Goal: Task Accomplishment & Management: Manage account settings

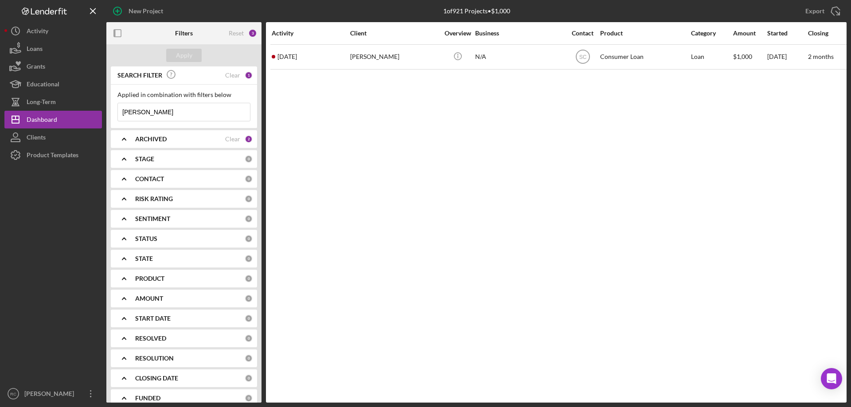
scroll to position [31, 0]
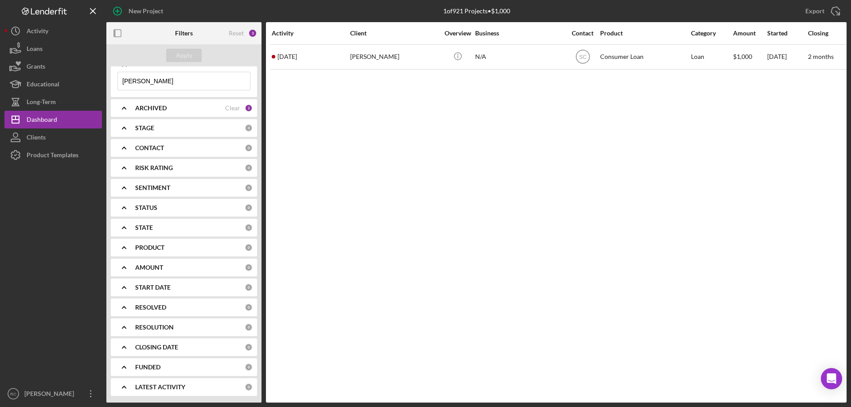
click at [155, 84] on input "marlene" at bounding box center [184, 81] width 132 height 18
type input "m"
type input "cheyenne"
click at [188, 55] on div "Apply" at bounding box center [184, 55] width 16 height 13
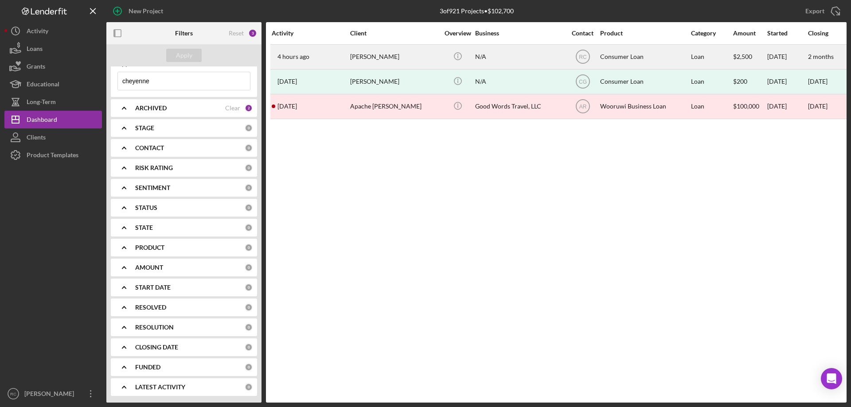
click at [372, 55] on div "[PERSON_NAME]" at bounding box center [394, 56] width 89 height 23
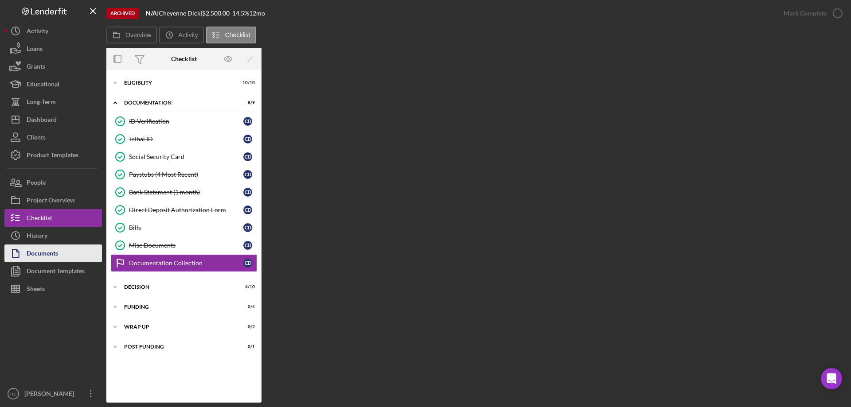
click at [53, 254] on div "Documents" at bounding box center [42, 255] width 31 height 20
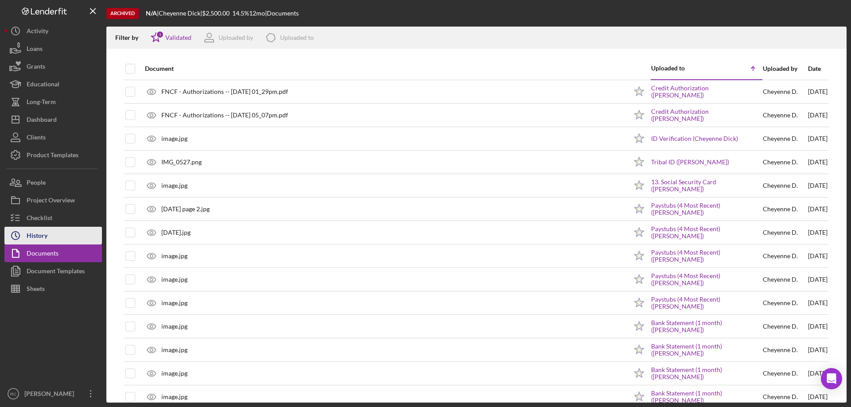
click at [45, 240] on div "History" at bounding box center [37, 237] width 21 height 20
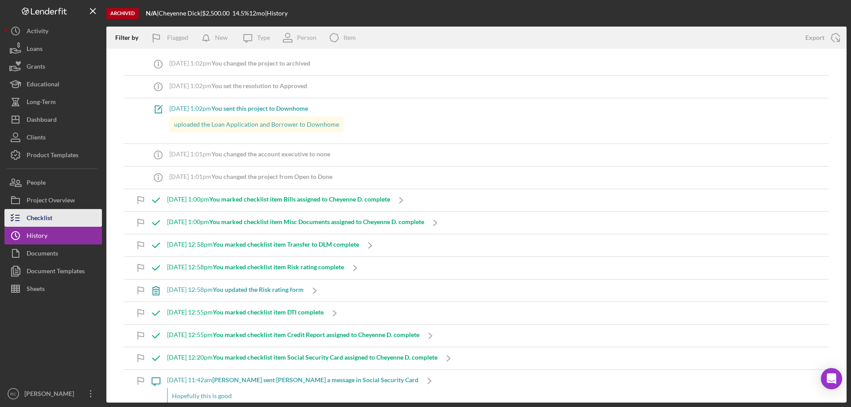
click at [50, 221] on div "Checklist" at bounding box center [40, 219] width 26 height 20
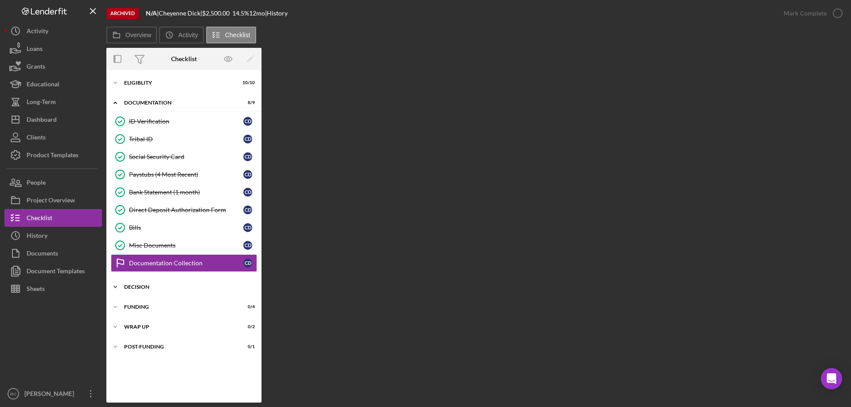
click at [143, 285] on div "Decision" at bounding box center [187, 286] width 126 height 5
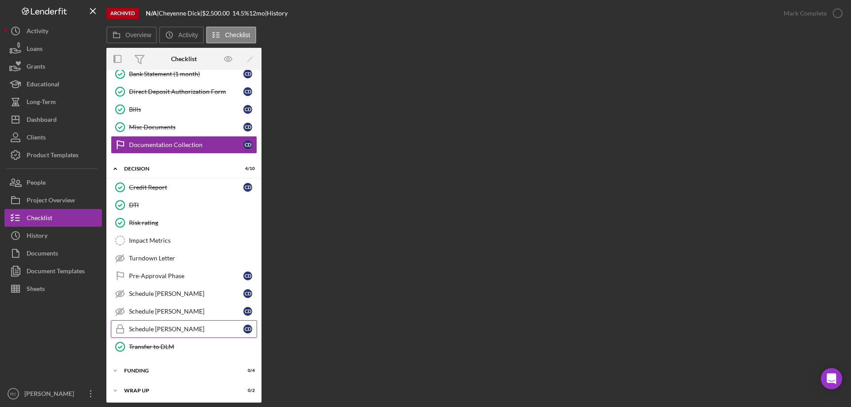
scroll to position [140, 0]
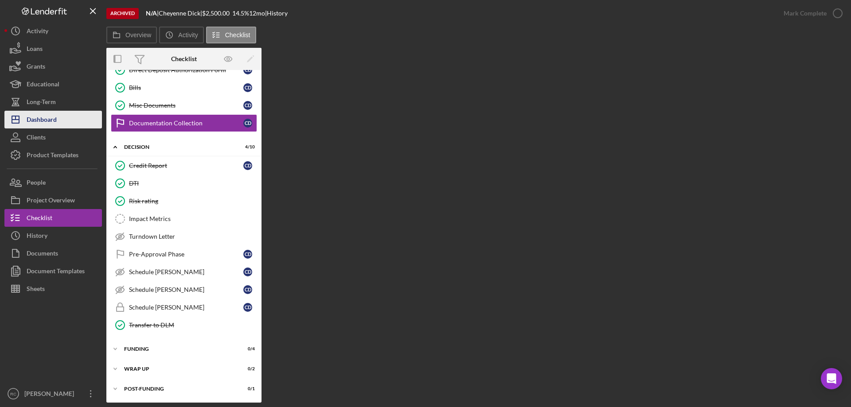
click at [50, 117] on div "Dashboard" at bounding box center [42, 121] width 30 height 20
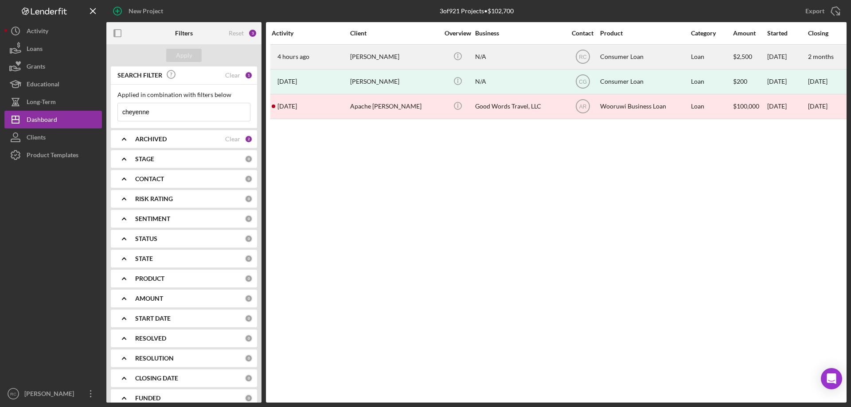
click at [369, 56] on div "[PERSON_NAME]" at bounding box center [394, 56] width 89 height 23
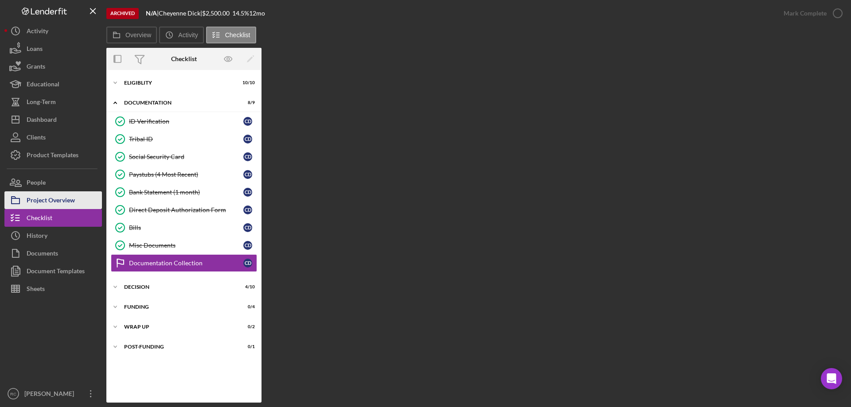
click at [50, 200] on div "Project Overview" at bounding box center [51, 201] width 48 height 20
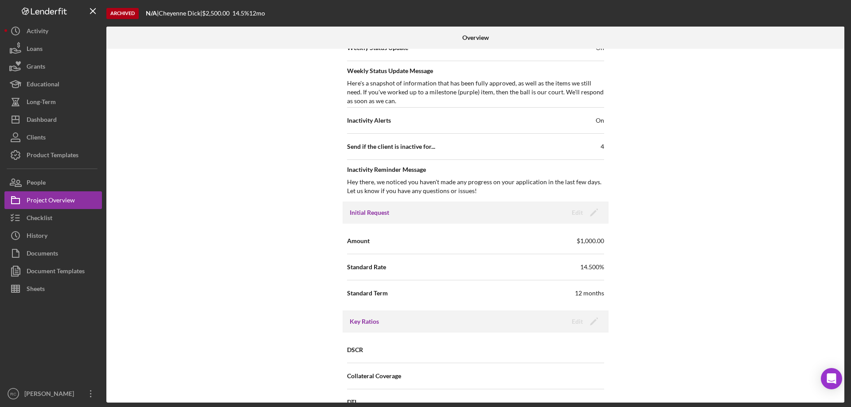
scroll to position [281, 0]
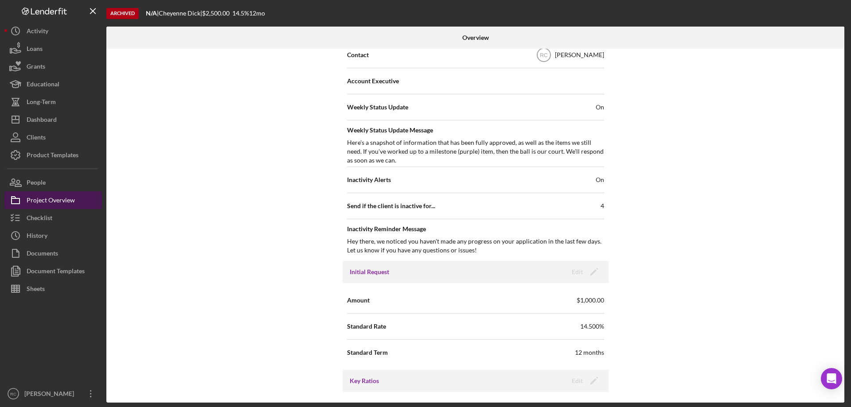
click at [66, 197] on div "Project Overview" at bounding box center [51, 201] width 48 height 20
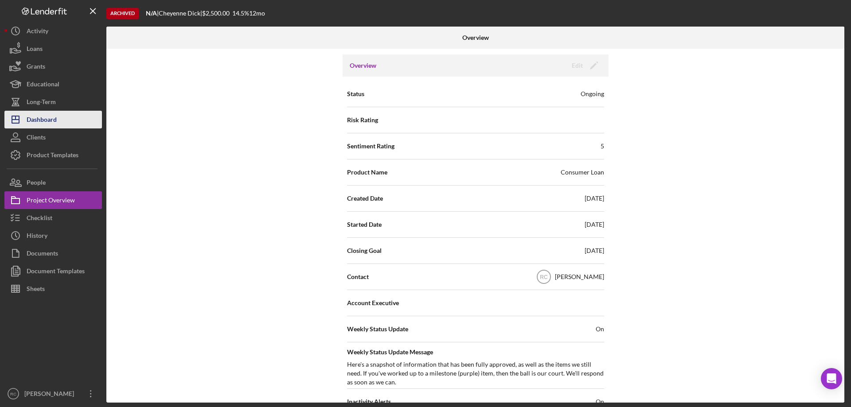
scroll to position [0, 0]
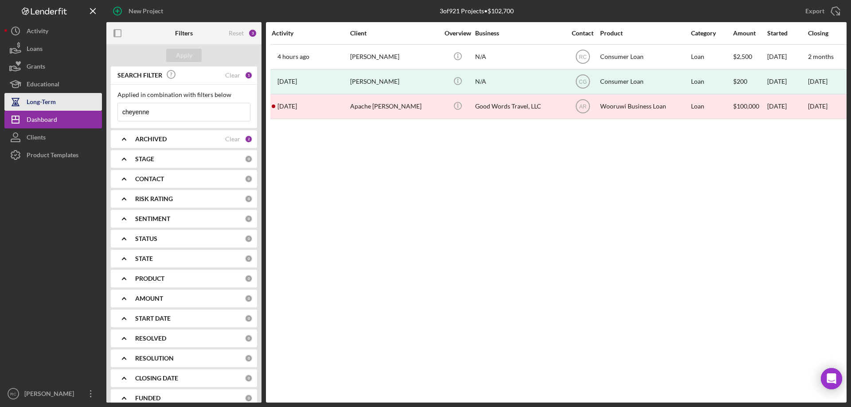
drag, startPoint x: 156, startPoint y: 113, endPoint x: 66, endPoint y: 108, distance: 90.1
click at [66, 108] on div "New Project 3 of 921 Projects • $102,700 cheyenne Export Icon/Export Filters Re…" at bounding box center [425, 201] width 842 height 403
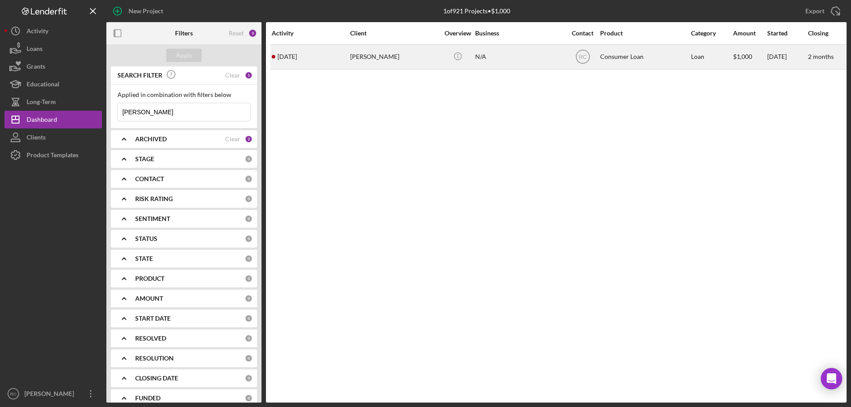
type input "ellen"
click at [365, 54] on div "Ellen Duma" at bounding box center [394, 56] width 89 height 23
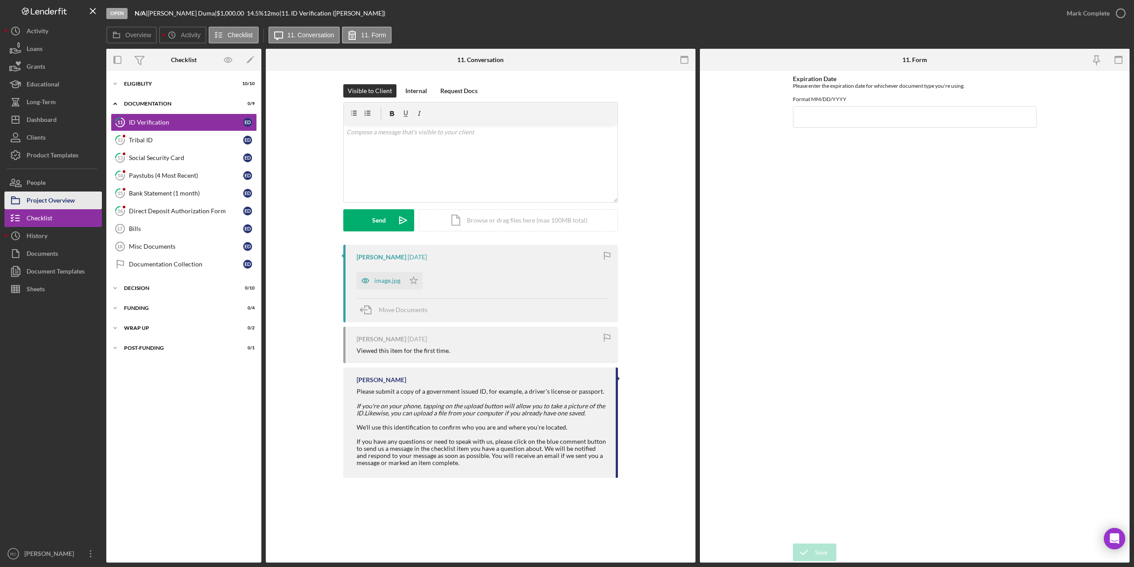
click at [66, 202] on div "Project Overview" at bounding box center [51, 201] width 48 height 20
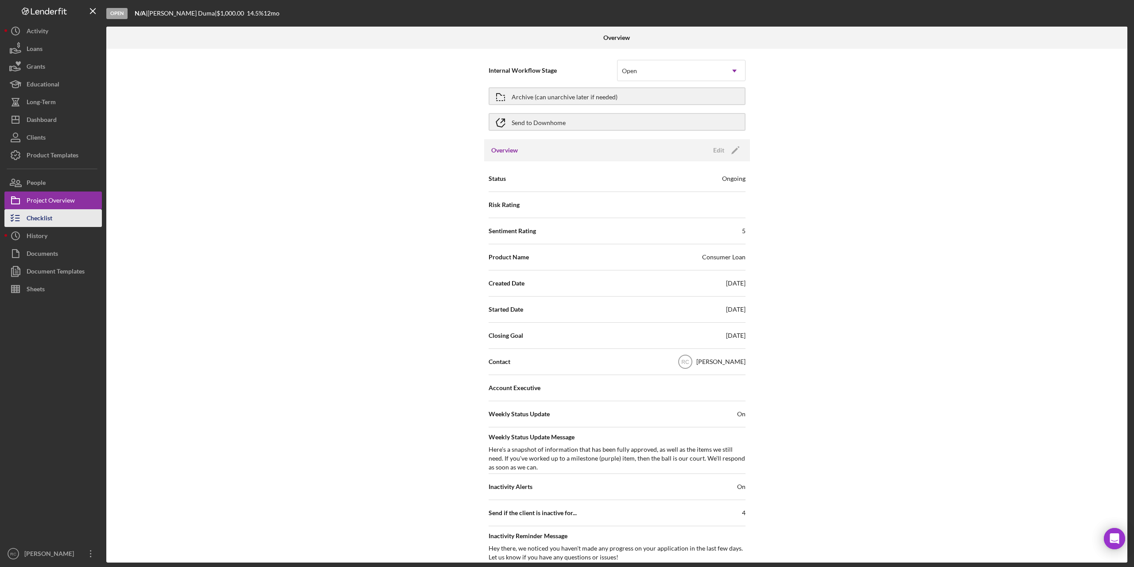
click at [41, 221] on div "Checklist" at bounding box center [40, 219] width 26 height 20
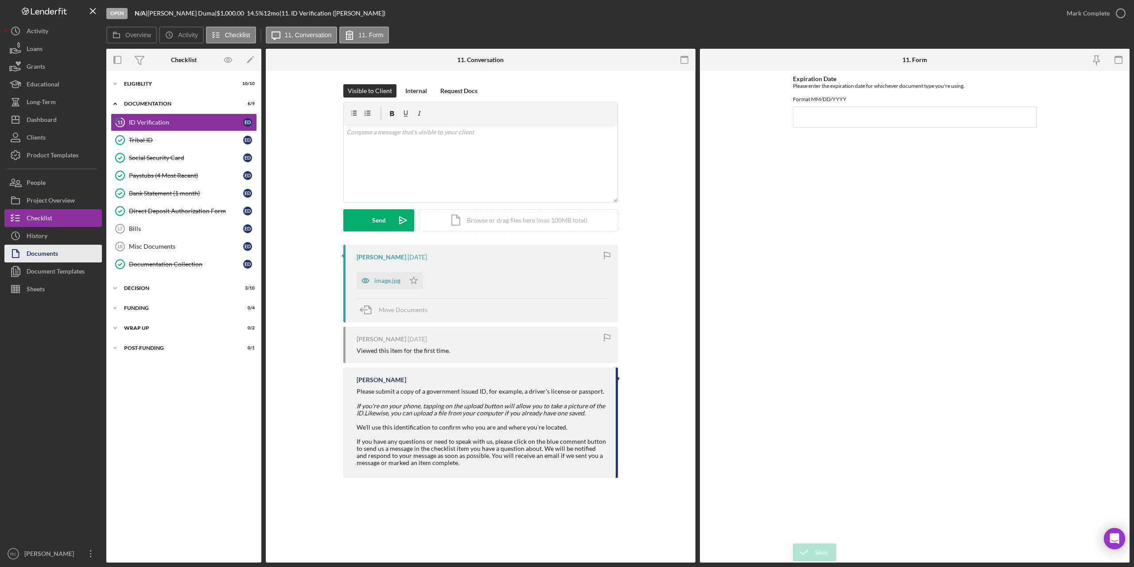
click at [48, 254] on div "Documents" at bounding box center [42, 255] width 31 height 20
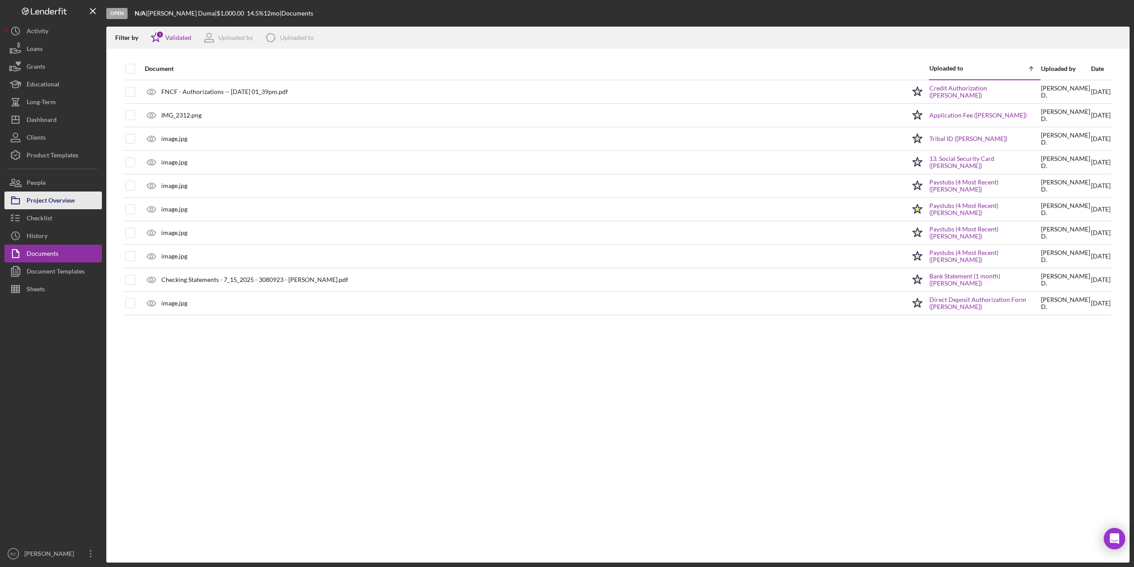
click at [58, 203] on div "Project Overview" at bounding box center [51, 201] width 48 height 20
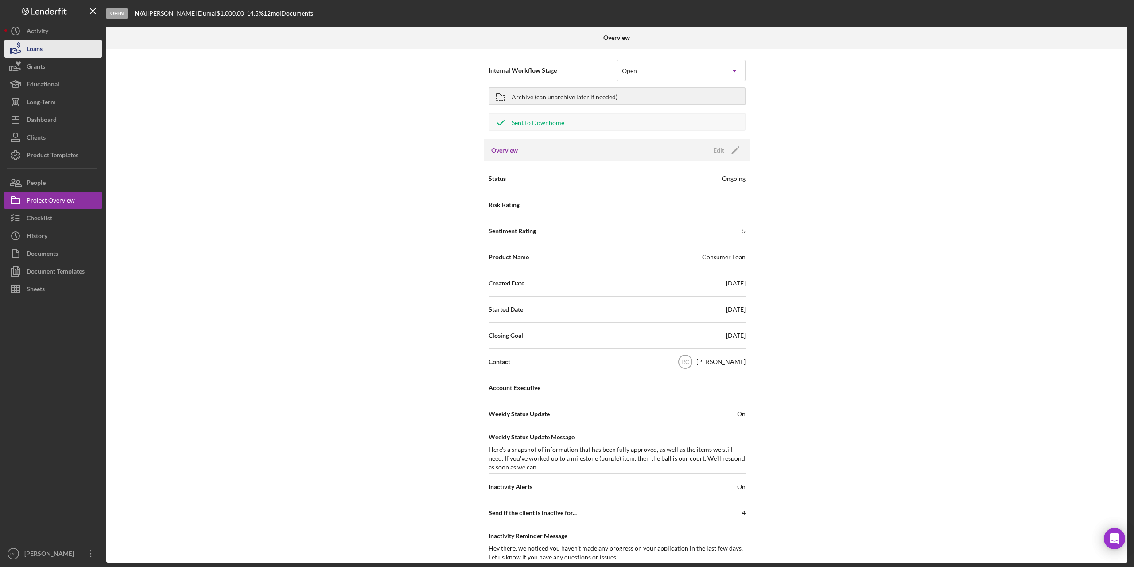
click at [35, 50] on div "Loans" at bounding box center [35, 50] width 16 height 20
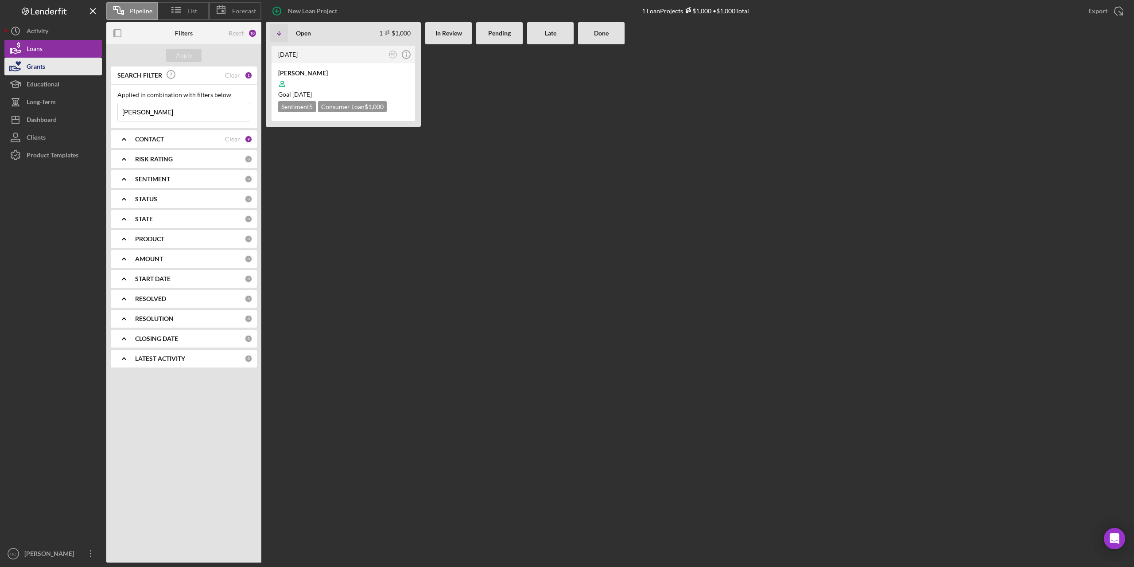
click at [29, 66] on div "Grants" at bounding box center [36, 68] width 19 height 20
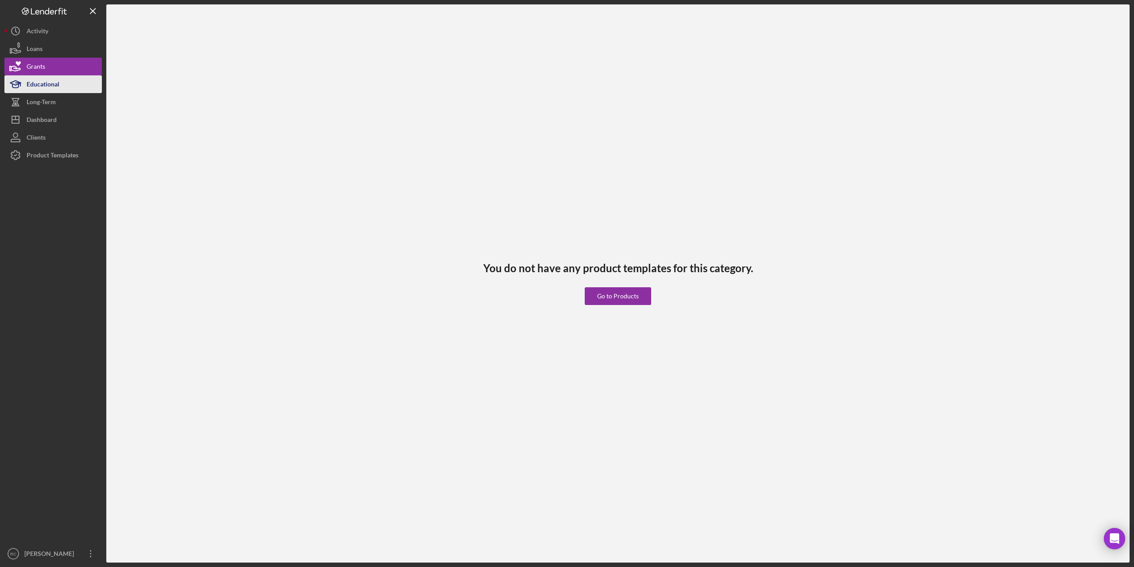
click at [44, 84] on div "Educational" at bounding box center [43, 85] width 33 height 20
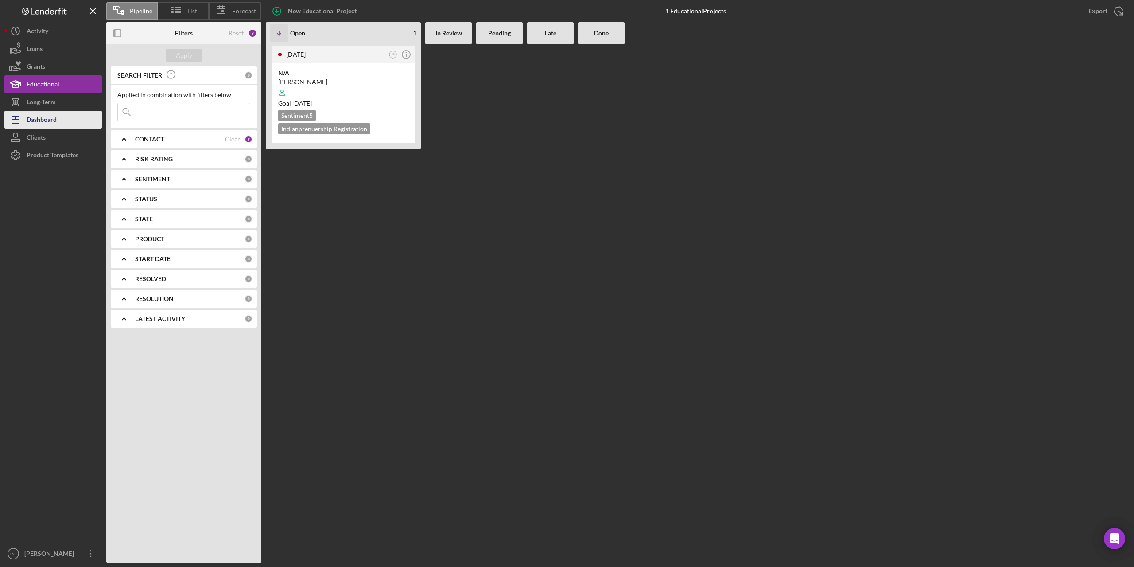
click at [45, 121] on div "Dashboard" at bounding box center [42, 121] width 30 height 20
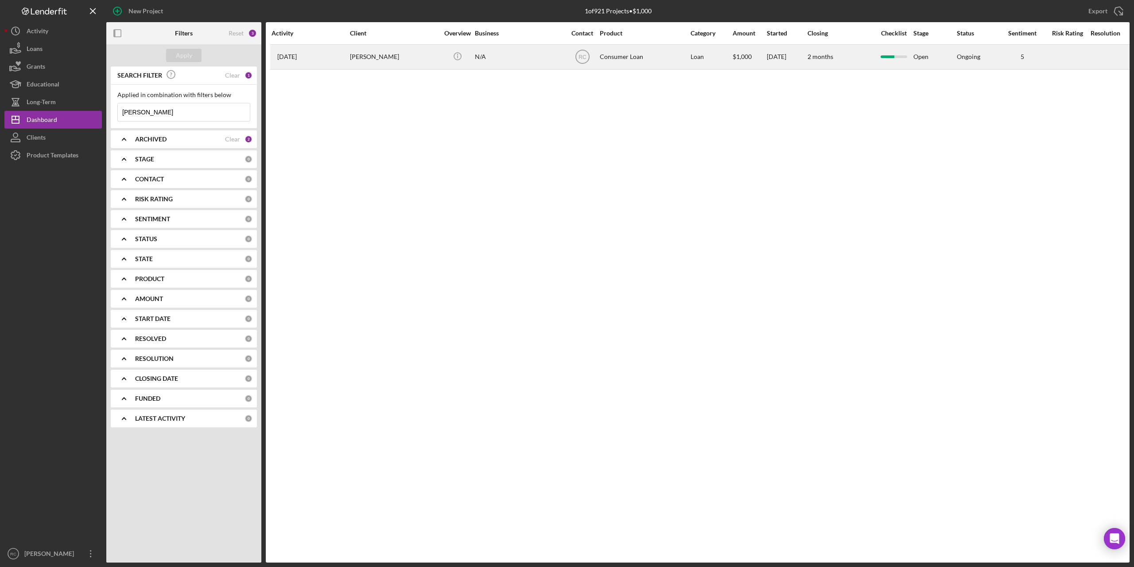
click at [370, 59] on div "Ellen Duma" at bounding box center [394, 56] width 89 height 23
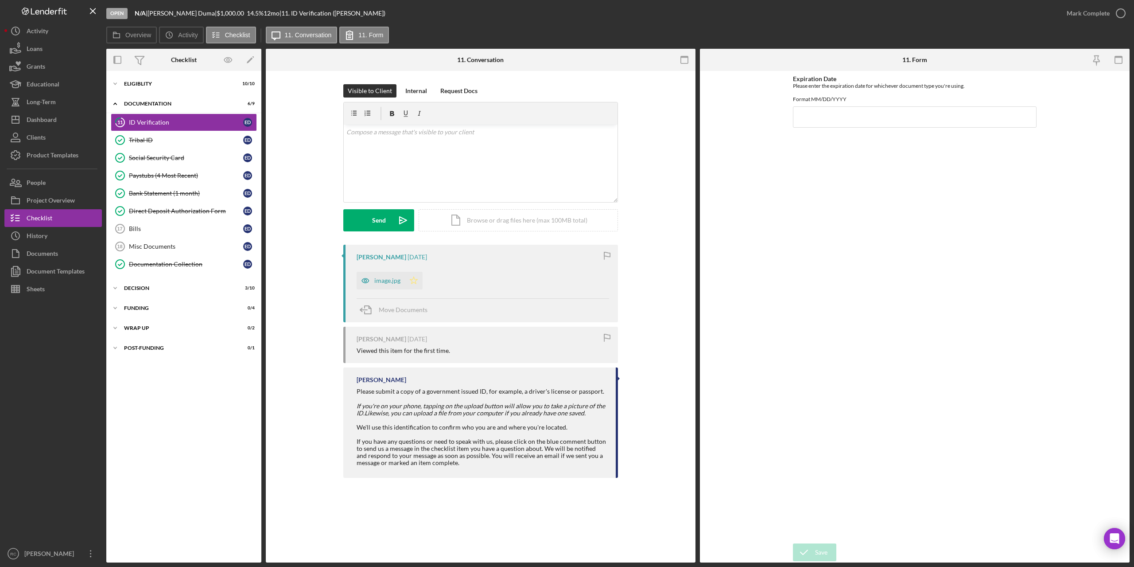
click at [416, 281] on polygon "button" at bounding box center [414, 279] width 8 height 7
click at [154, 174] on div "Paystubs (4 Most Recent)" at bounding box center [186, 175] width 114 height 7
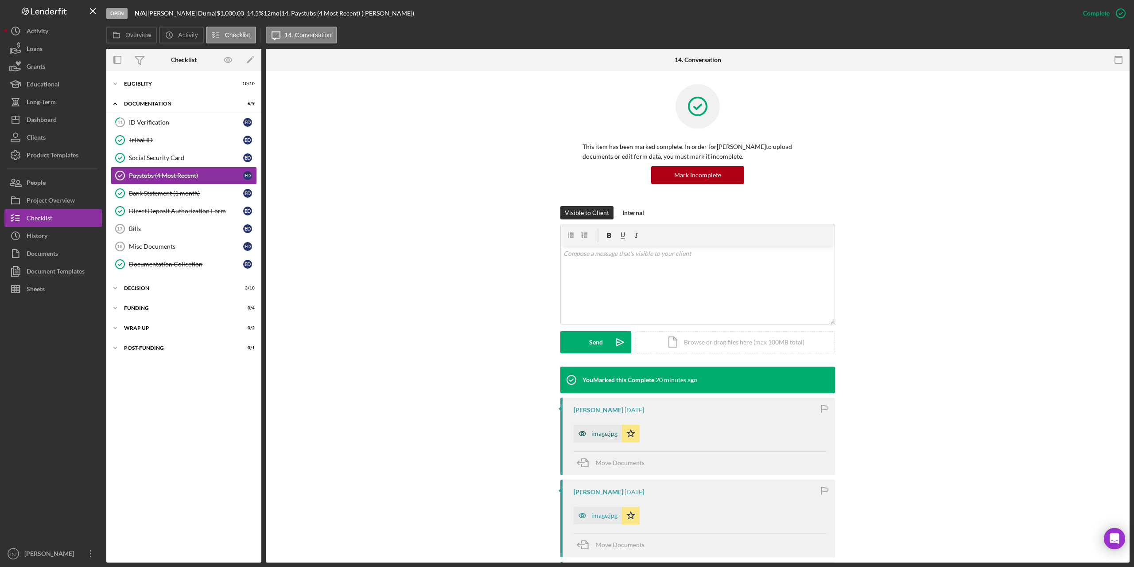
click at [604, 432] on div "image.jpg" at bounding box center [604, 433] width 26 height 7
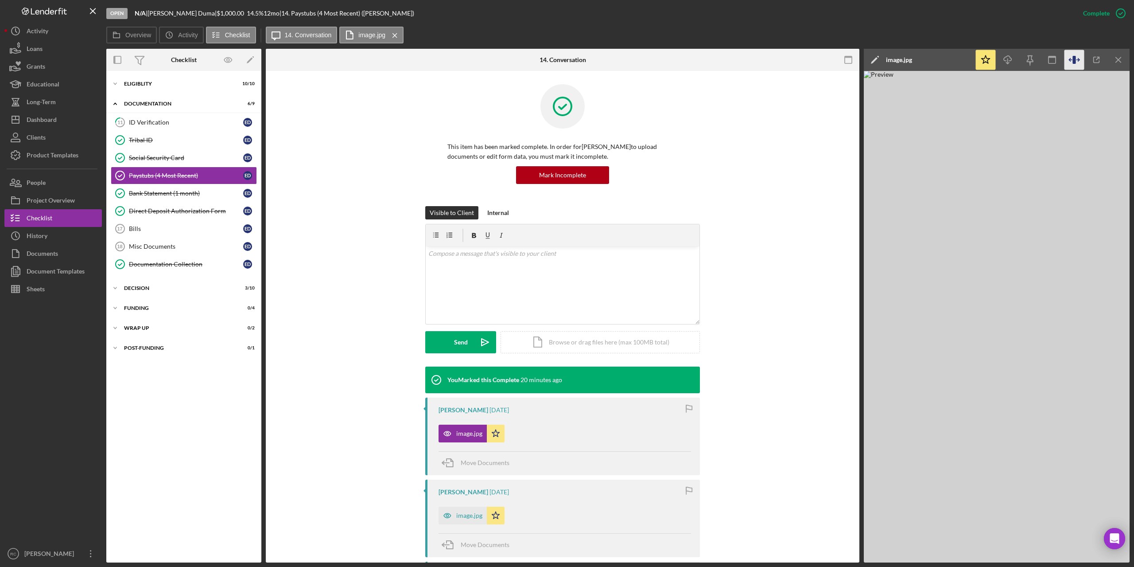
drag, startPoint x: 986, startPoint y: 225, endPoint x: 1074, endPoint y: 58, distance: 187.9
click at [1074, 58] on icon "button" at bounding box center [1074, 60] width 3 height 8
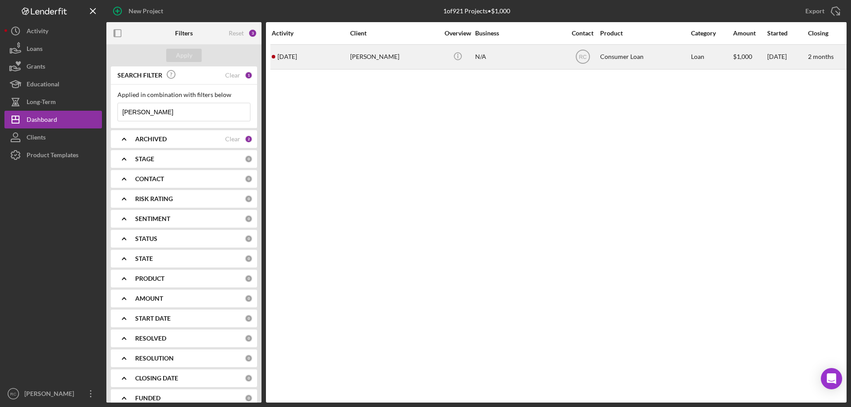
click at [370, 57] on div "Ellen Duma" at bounding box center [394, 56] width 89 height 23
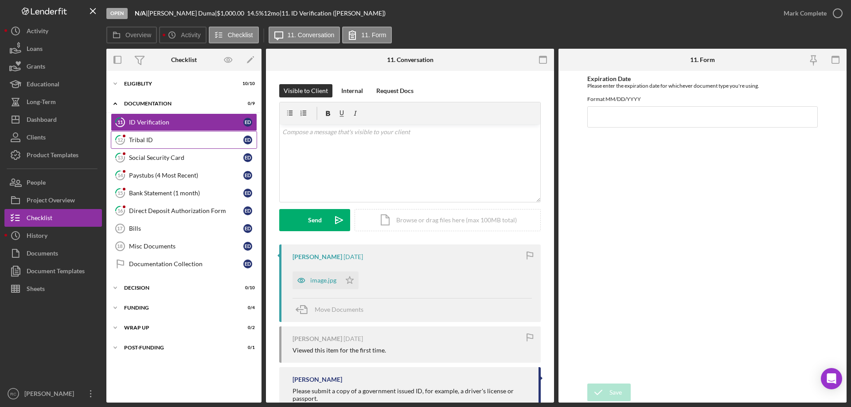
click at [139, 139] on div "Tribal ID" at bounding box center [186, 139] width 114 height 7
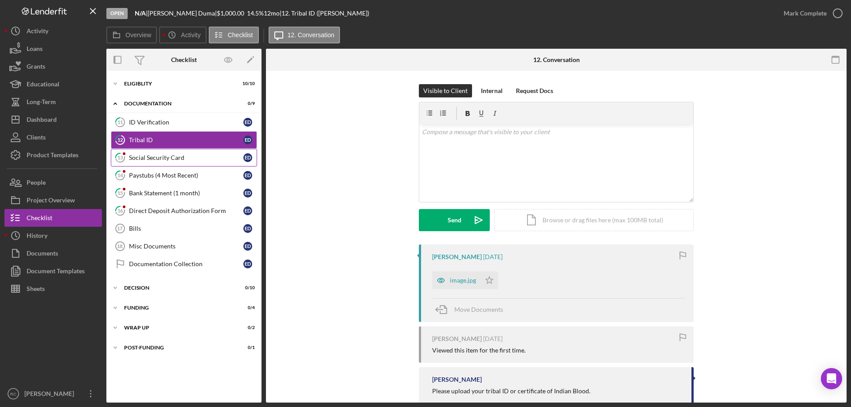
click at [157, 157] on div "Social Security Card" at bounding box center [186, 157] width 114 height 7
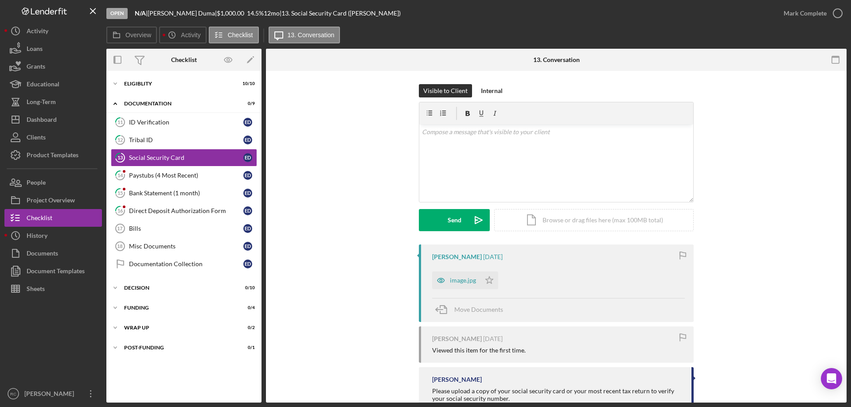
scroll to position [28, 0]
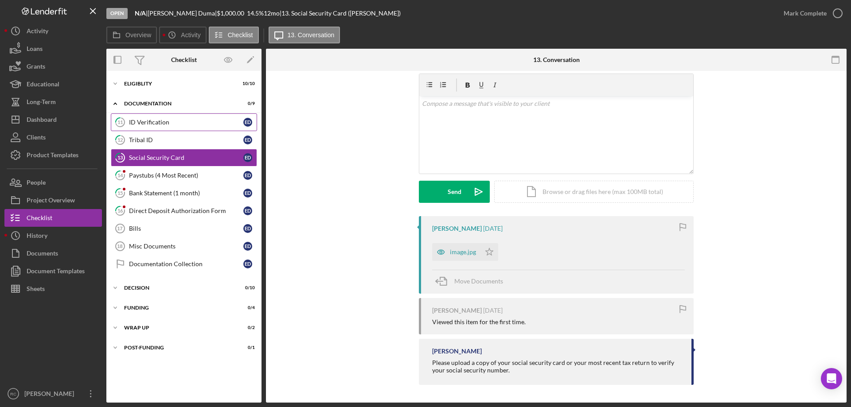
click at [161, 119] on div "ID Verification" at bounding box center [186, 122] width 114 height 7
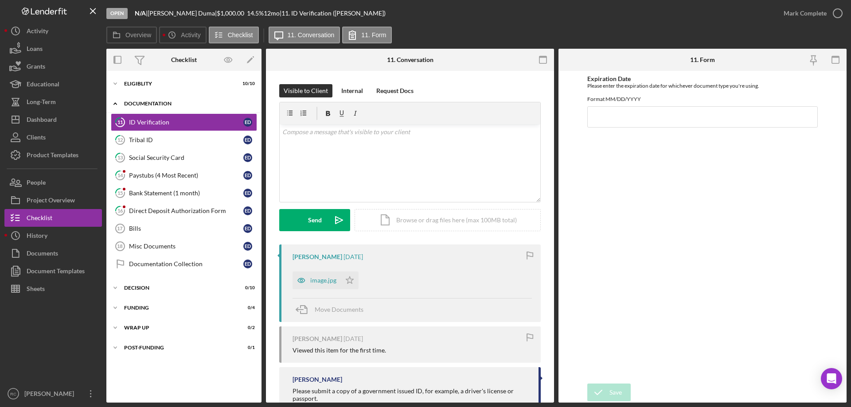
click at [164, 99] on div "Icon/Expander Documentation 0 / 9" at bounding box center [183, 104] width 155 height 18
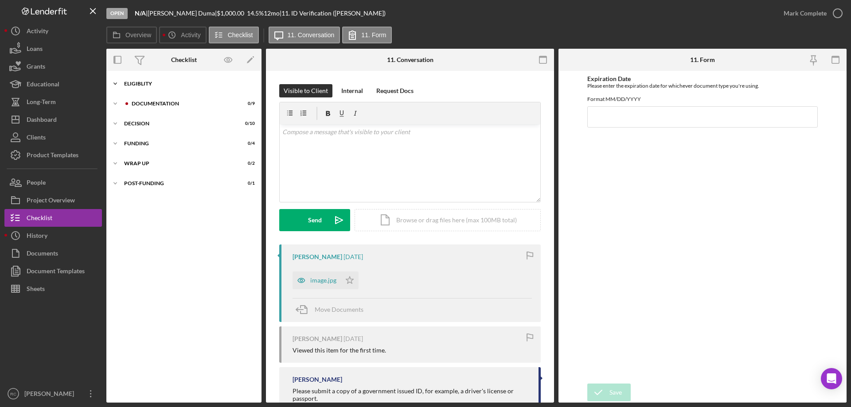
click at [118, 84] on icon "Icon/Expander" at bounding box center [115, 84] width 18 height 18
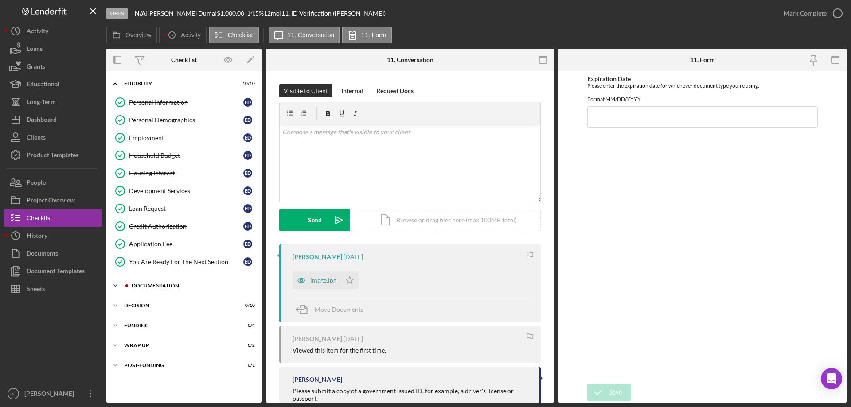
click at [156, 284] on div "Documentation" at bounding box center [191, 285] width 119 height 5
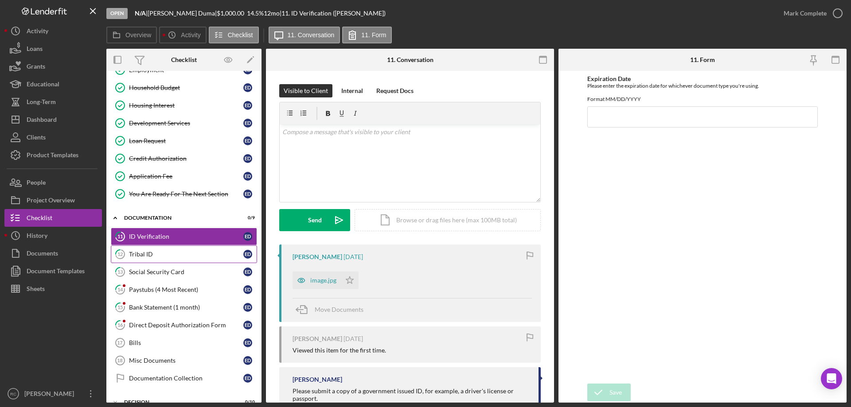
click at [147, 252] on div "Tribal ID" at bounding box center [186, 254] width 114 height 7
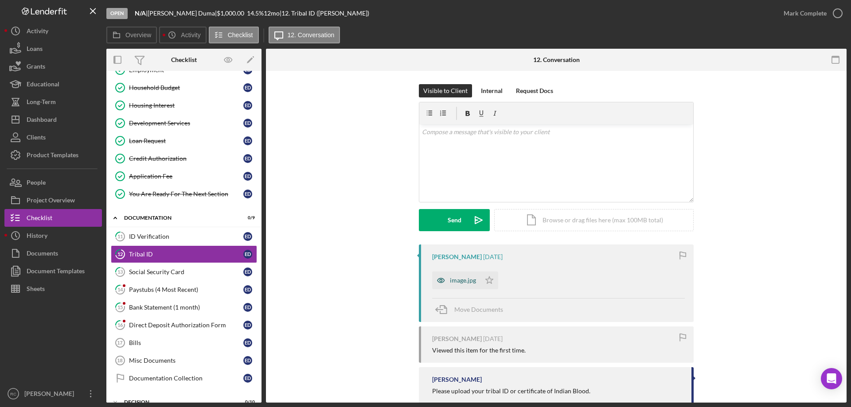
click at [463, 280] on div "image.jpg" at bounding box center [463, 280] width 26 height 7
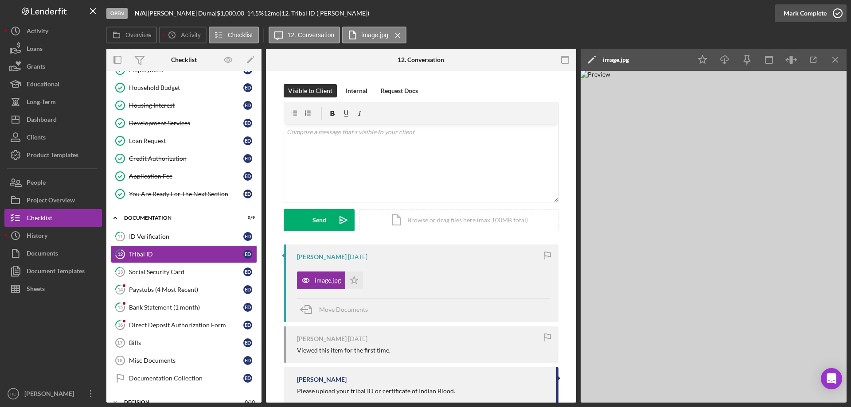
click at [837, 12] on icon "button" at bounding box center [837, 13] width 22 height 22
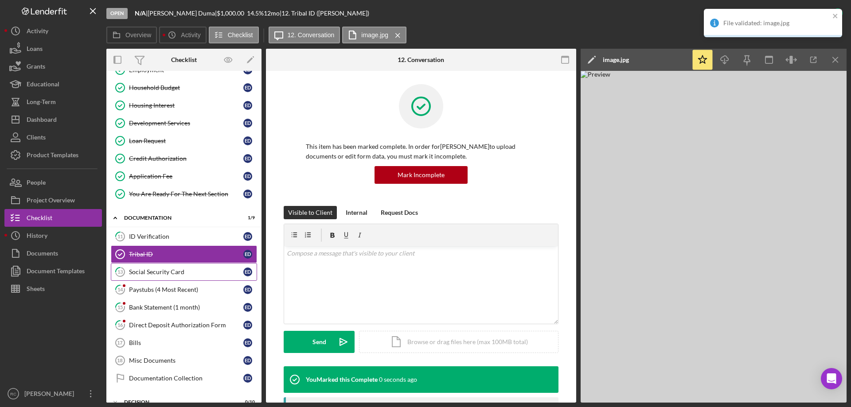
drag, startPoint x: 168, startPoint y: 271, endPoint x: 184, endPoint y: 267, distance: 16.0
click at [169, 270] on div "Social Security Card" at bounding box center [186, 271] width 114 height 7
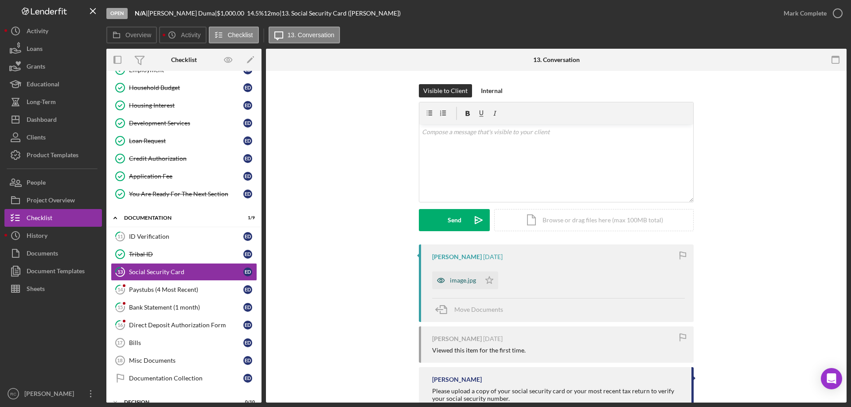
click at [461, 278] on div "image.jpg" at bounding box center [463, 280] width 26 height 7
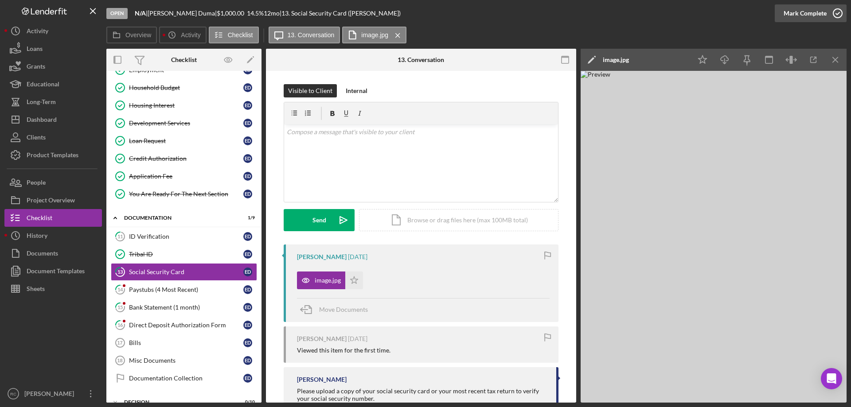
click at [837, 10] on icon "button" at bounding box center [837, 13] width 22 height 22
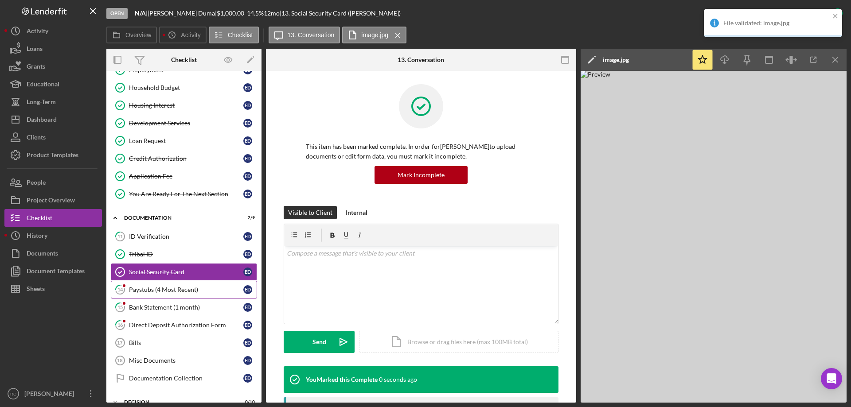
click at [192, 288] on div "Paystubs (4 Most Recent)" at bounding box center [186, 289] width 114 height 7
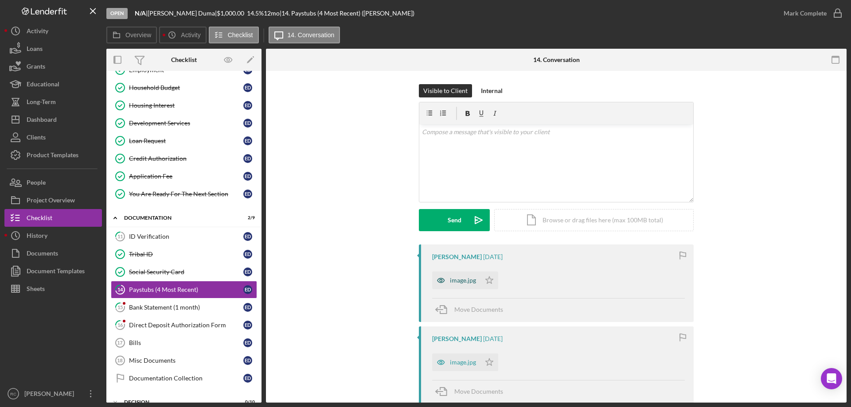
click at [459, 278] on div "image.jpg" at bounding box center [463, 280] width 26 height 7
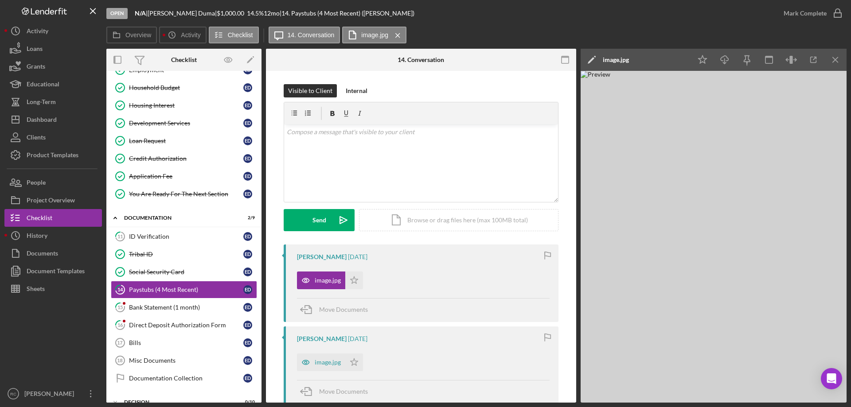
scroll to position [177, 0]
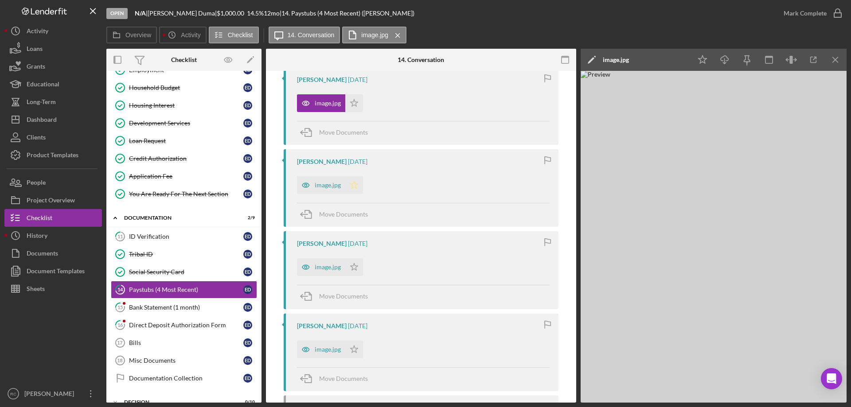
click at [353, 106] on polygon "button" at bounding box center [354, 102] width 8 height 7
click at [354, 106] on polygon "button" at bounding box center [354, 102] width 8 height 7
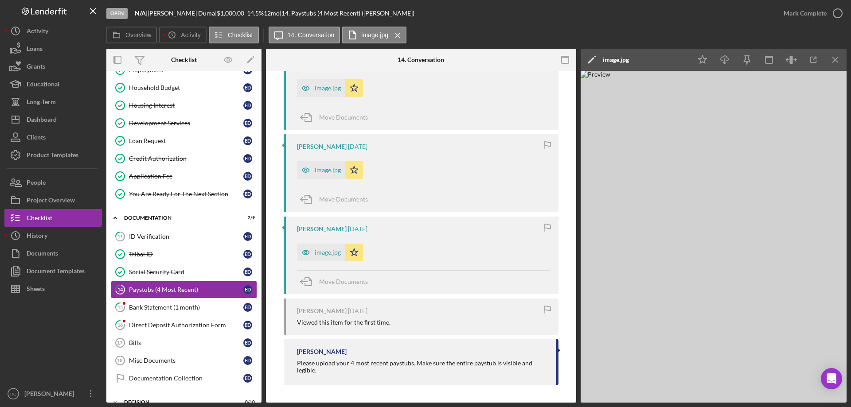
scroll to position [156, 0]
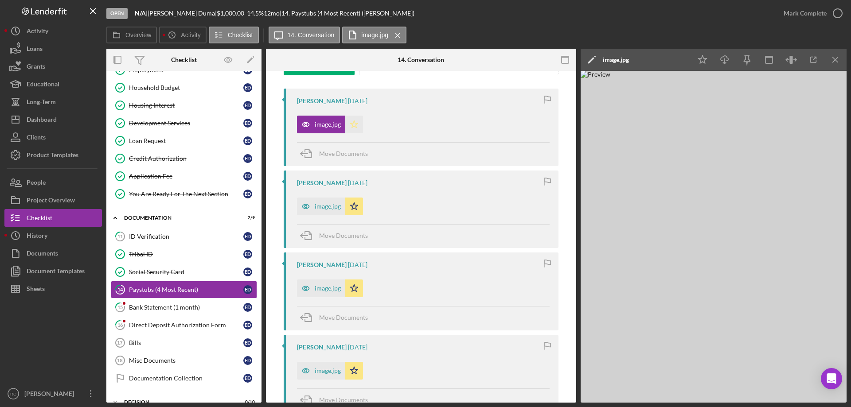
click at [350, 125] on polygon "button" at bounding box center [354, 124] width 8 height 7
click at [323, 209] on div "image.jpg" at bounding box center [328, 206] width 26 height 7
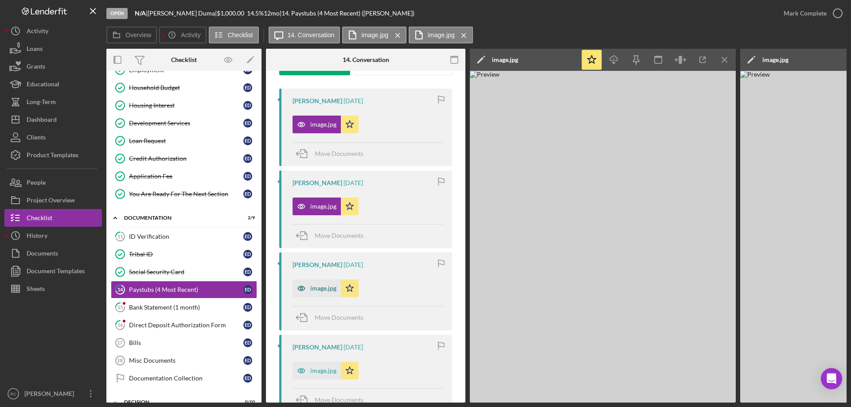
click at [321, 289] on div "image.jpg" at bounding box center [323, 288] width 26 height 7
click at [325, 367] on div "image.jpg" at bounding box center [323, 370] width 26 height 7
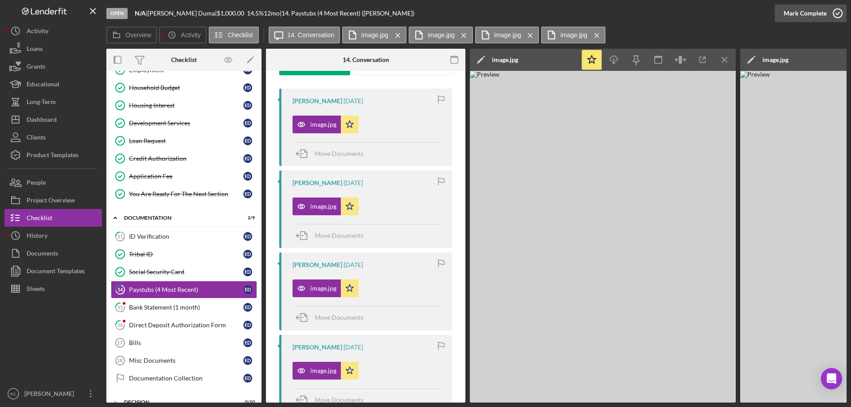
click at [837, 12] on icon "button" at bounding box center [837, 13] width 22 height 22
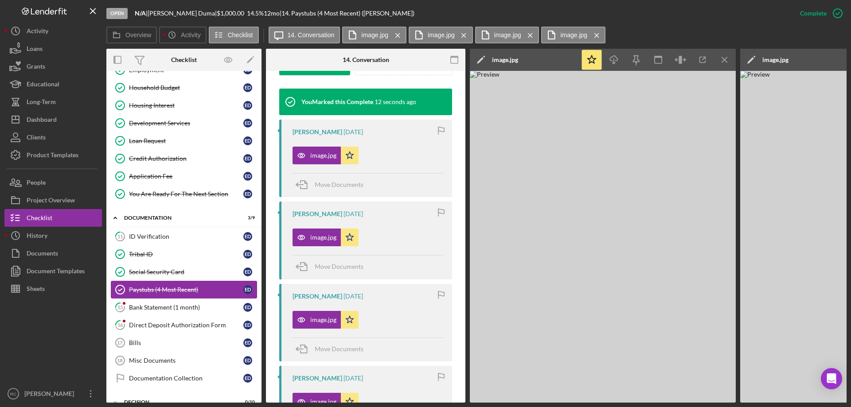
click at [165, 290] on div "Paystubs (4 Most Recent)" at bounding box center [186, 289] width 114 height 7
click at [180, 289] on div "Paystubs (4 Most Recent)" at bounding box center [186, 289] width 114 height 7
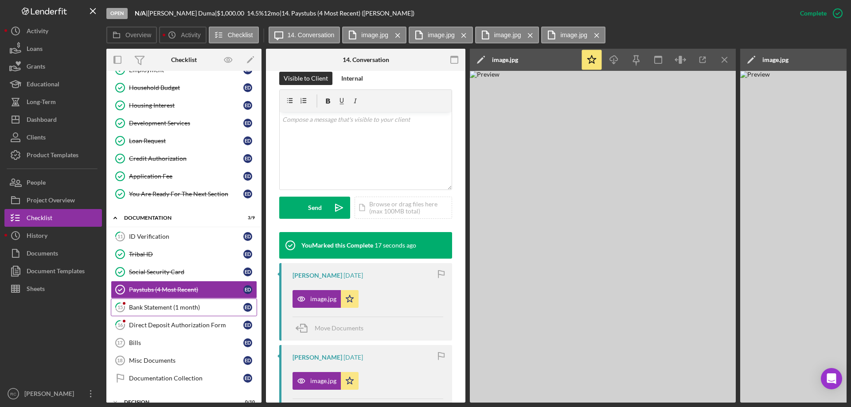
scroll to position [203, 0]
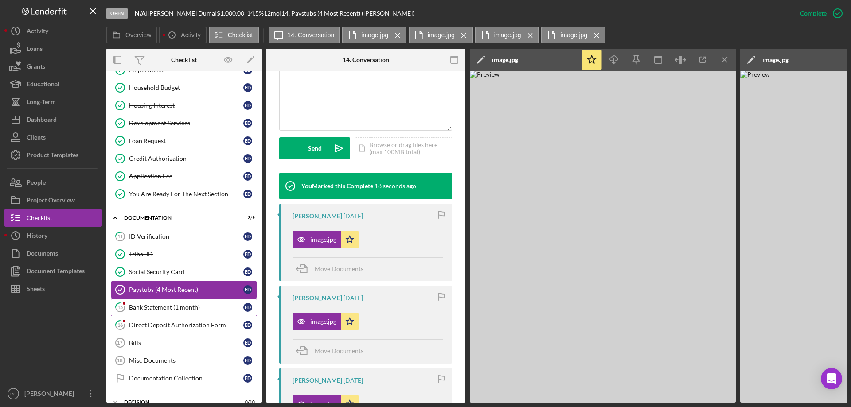
click at [171, 306] on div "Bank Statement (1 month)" at bounding box center [186, 307] width 114 height 7
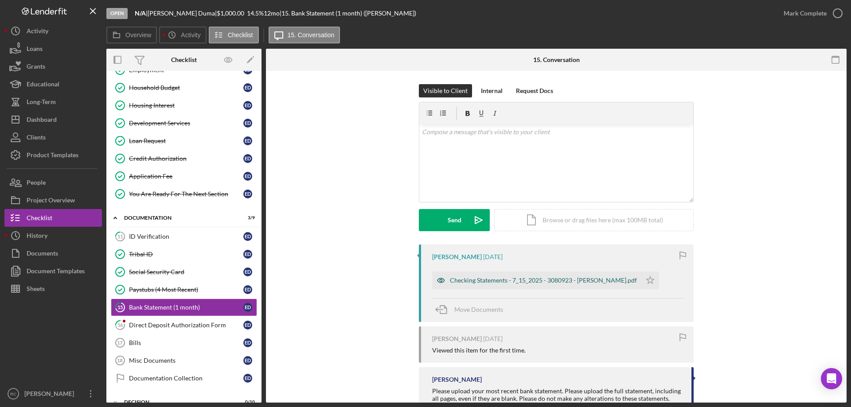
click at [526, 279] on div "Checking Statements - 7_15_2025 - 3080923 - ELLEN M DUMA.pdf" at bounding box center [543, 280] width 187 height 7
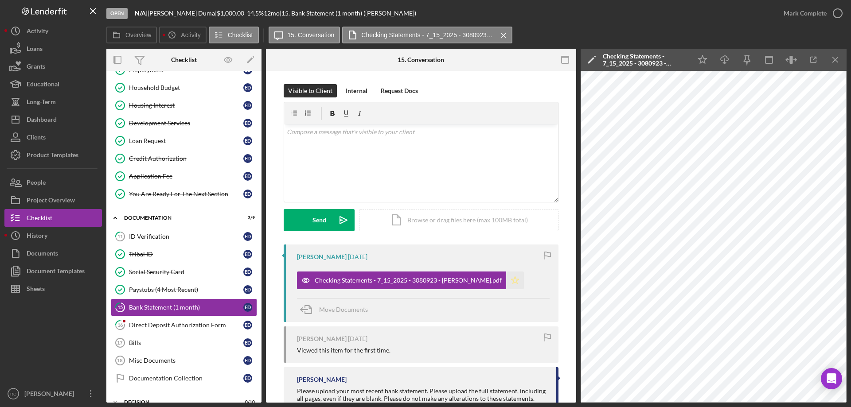
click at [510, 280] on icon "Icon/Star" at bounding box center [515, 281] width 18 height 18
click at [836, 13] on icon "button" at bounding box center [837, 13] width 22 height 22
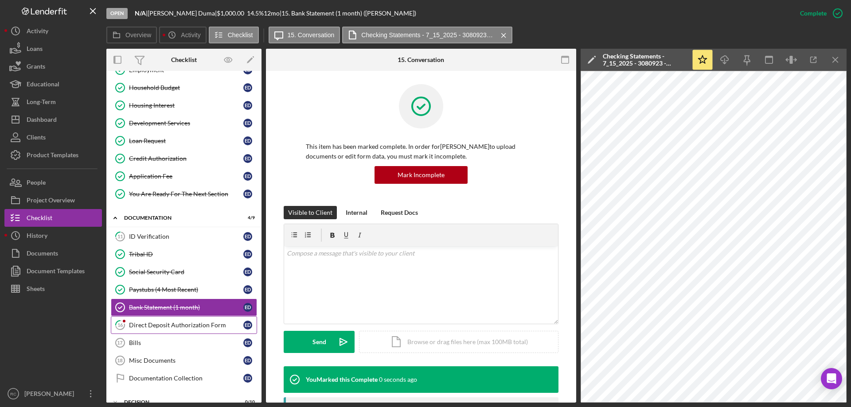
click at [199, 320] on link "16 Direct Deposit Authorization Form E D" at bounding box center [184, 325] width 146 height 18
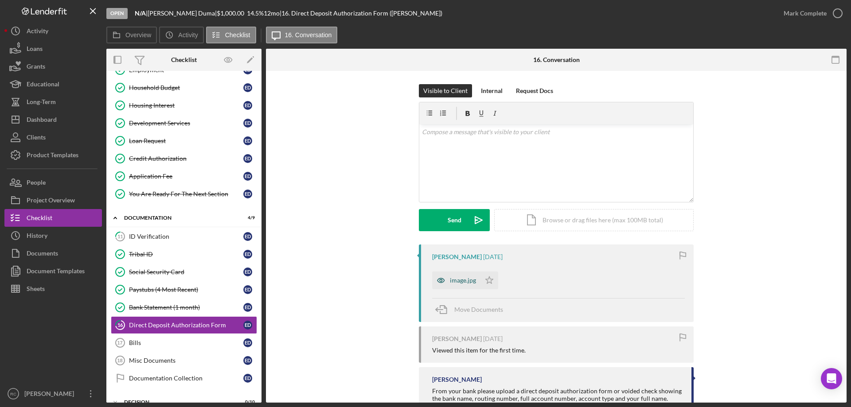
click at [465, 280] on div "image.jpg" at bounding box center [463, 280] width 26 height 7
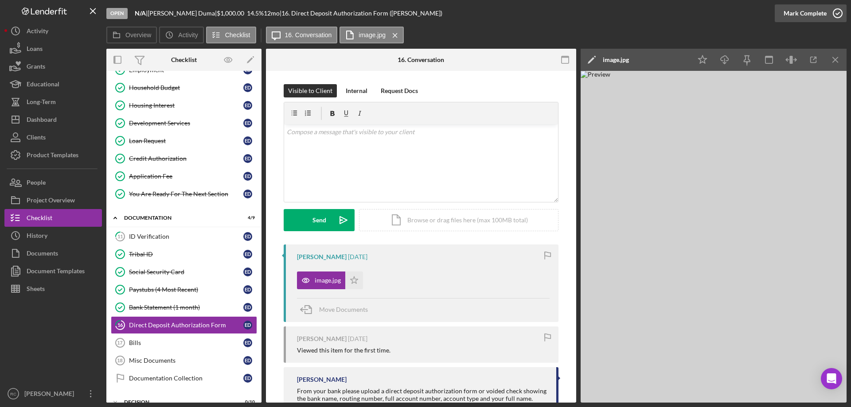
click at [840, 11] on icon "button" at bounding box center [837, 13] width 22 height 22
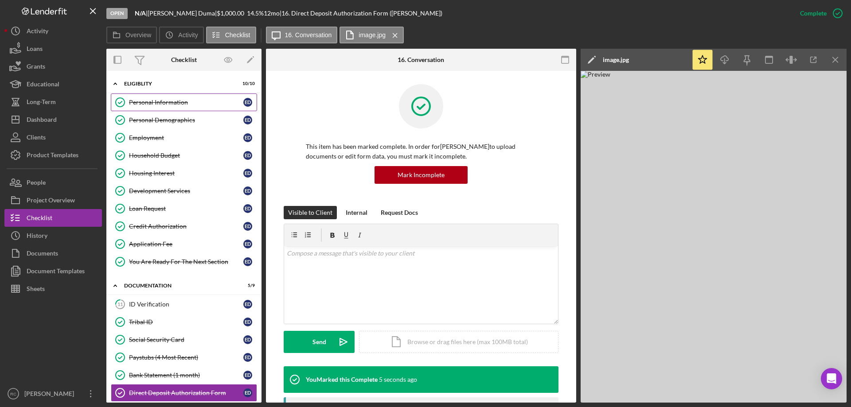
click at [178, 102] on div "Personal Information" at bounding box center [186, 102] width 114 height 7
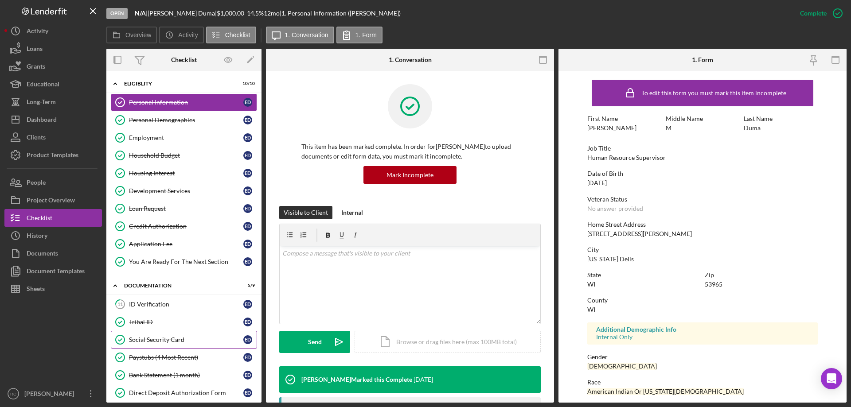
click at [165, 335] on link "Social Security Card Social Security Card E D" at bounding box center [184, 340] width 146 height 18
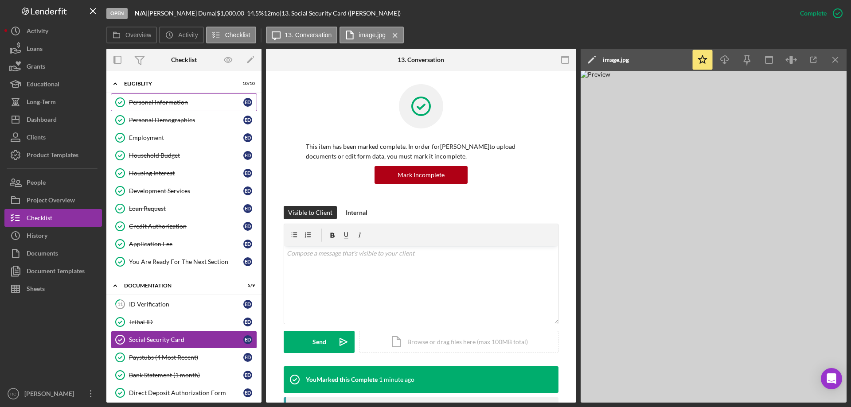
click at [186, 101] on div "Personal Information" at bounding box center [186, 102] width 114 height 7
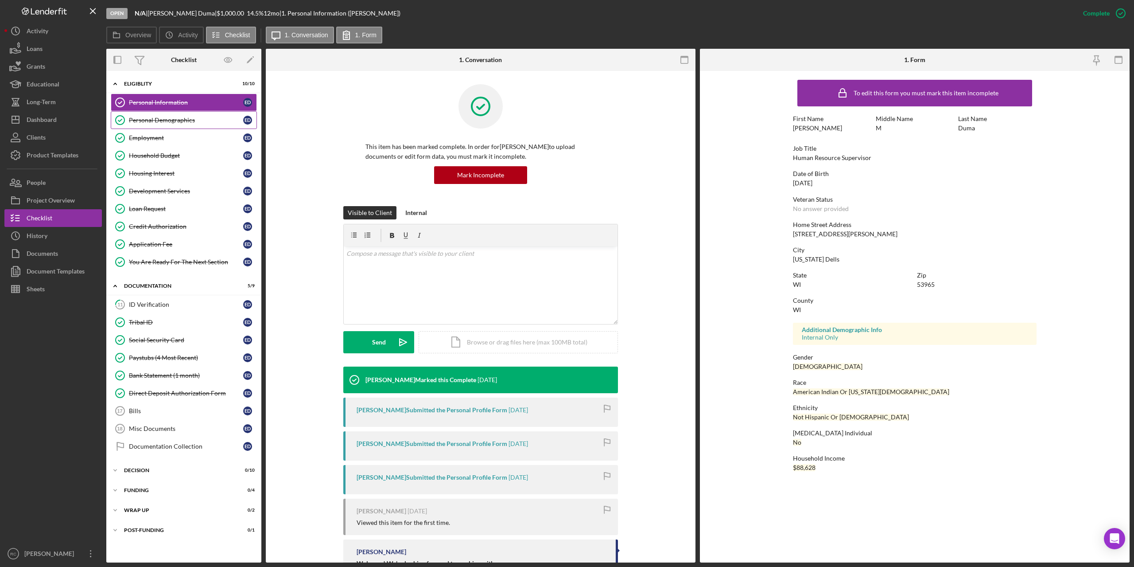
click at [150, 117] on div "Personal Demographics" at bounding box center [186, 120] width 114 height 7
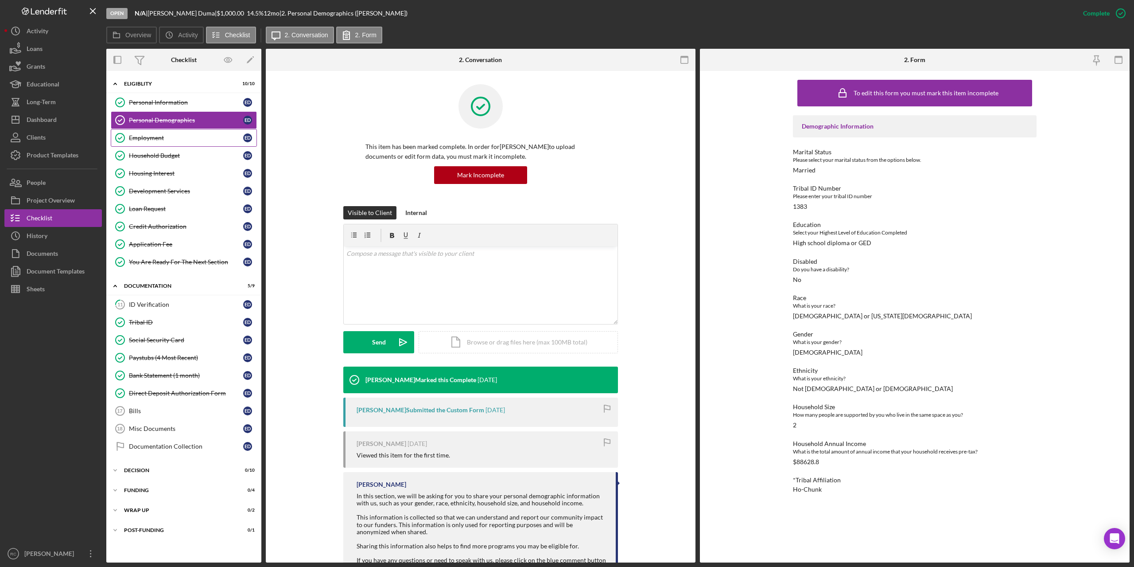
click at [150, 133] on link "Employment Employment E D" at bounding box center [184, 138] width 146 height 18
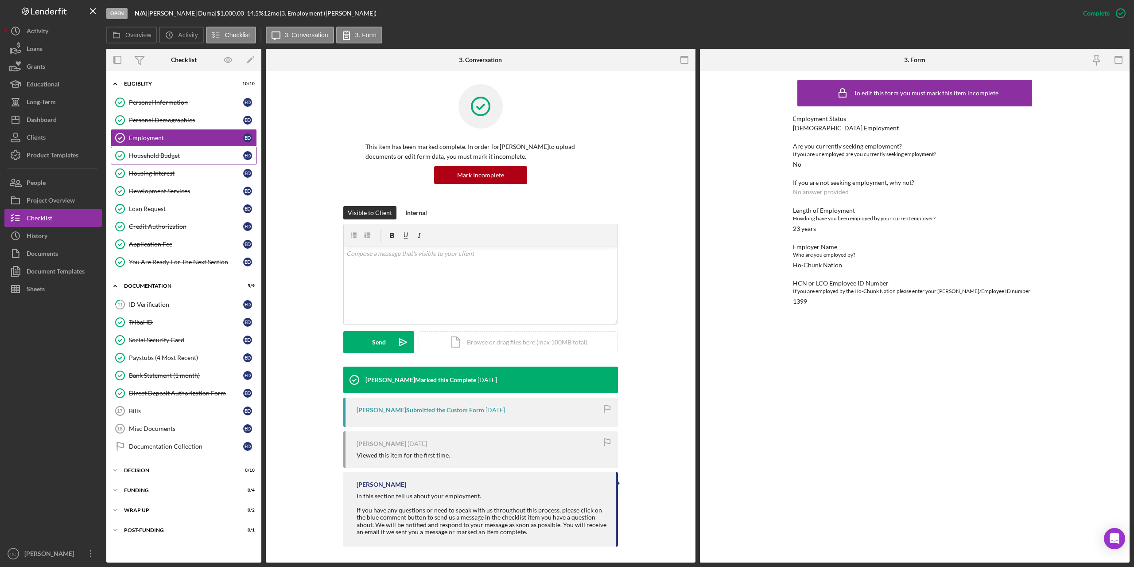
click at [157, 156] on div "Household Budget" at bounding box center [186, 155] width 114 height 7
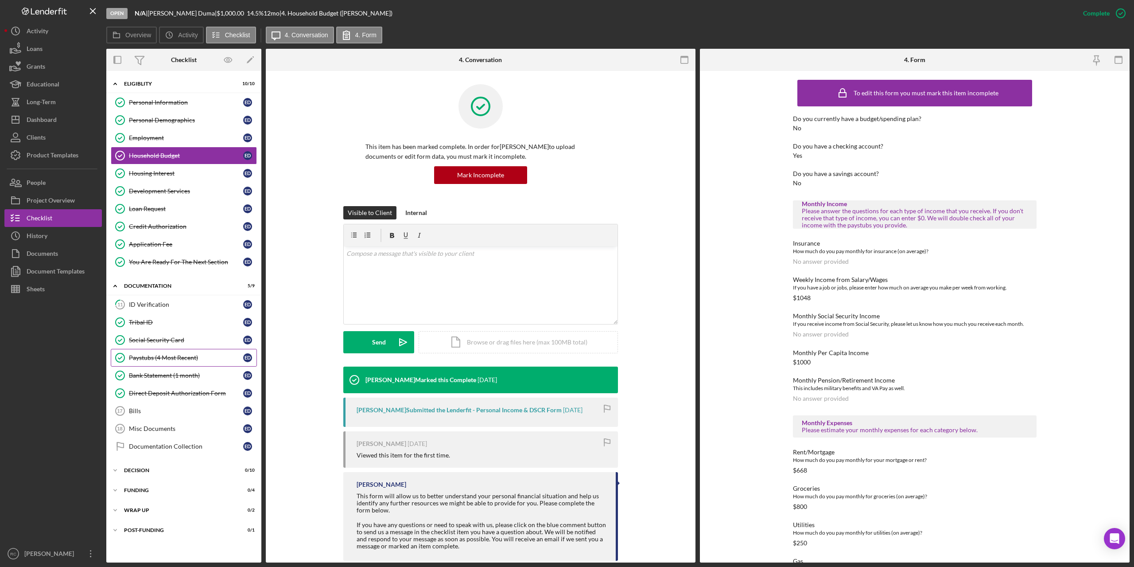
click at [168, 362] on link "Paystubs (4 Most Recent) Paystubs (4 Most Recent) E D" at bounding box center [184, 358] width 146 height 18
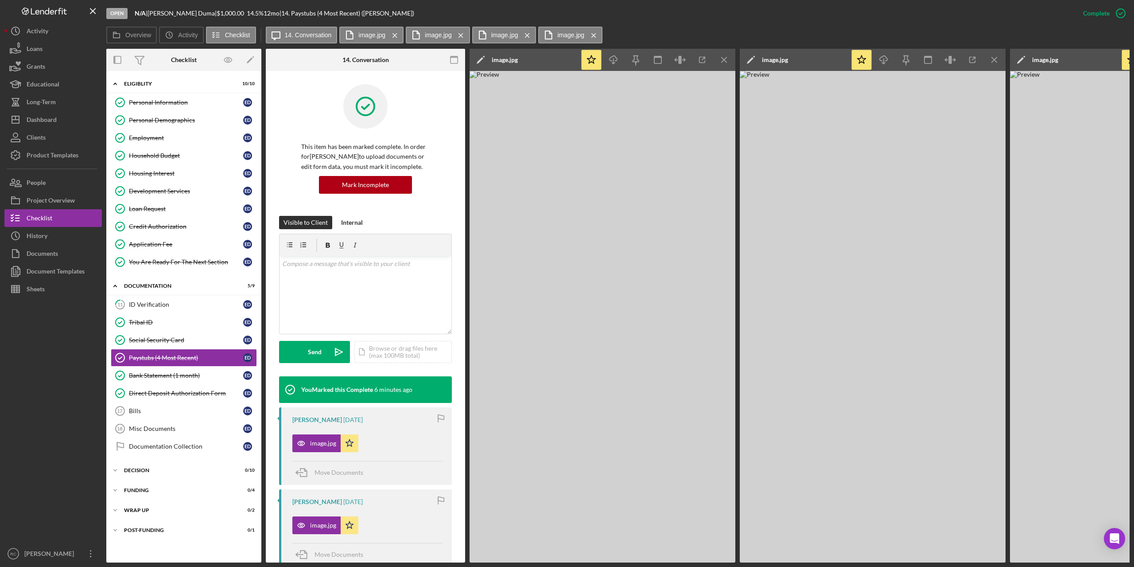
click at [648, 265] on img at bounding box center [603, 316] width 266 height 491
drag, startPoint x: 162, startPoint y: 206, endPoint x: 181, endPoint y: 202, distance: 19.4
click at [162, 206] on div "Loan Request" at bounding box center [186, 208] width 114 height 7
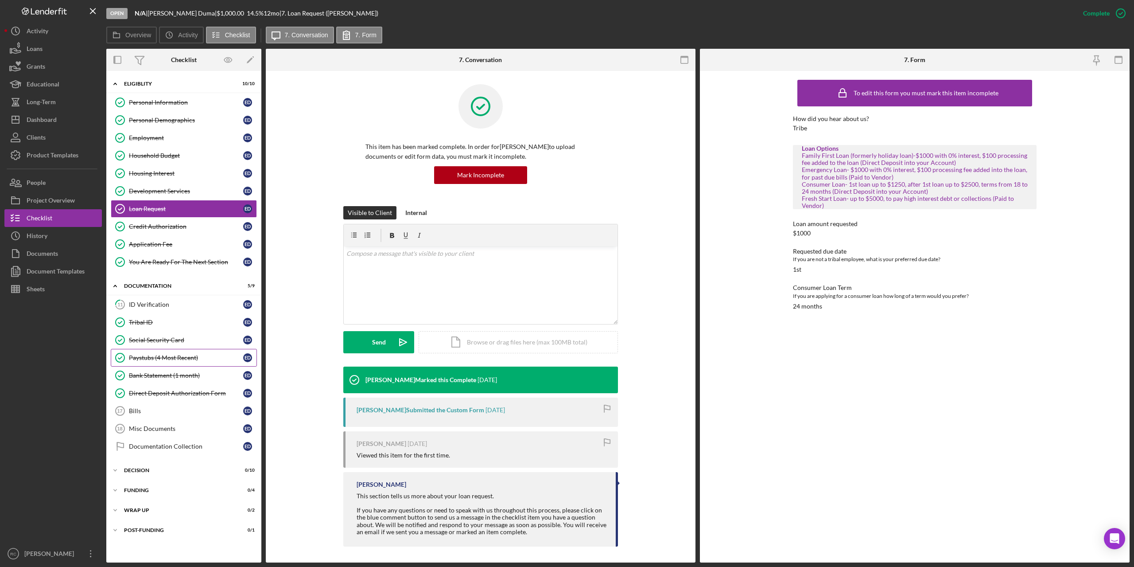
click at [175, 355] on div "Paystubs (4 Most Recent)" at bounding box center [186, 357] width 114 height 7
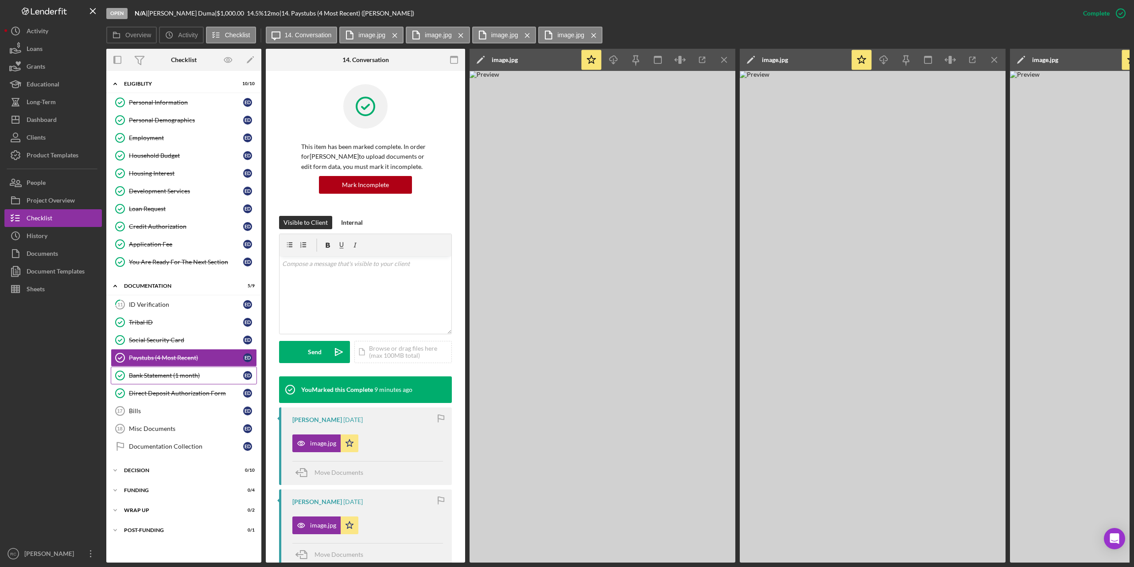
click at [194, 374] on div "Bank Statement (1 month)" at bounding box center [186, 375] width 114 height 7
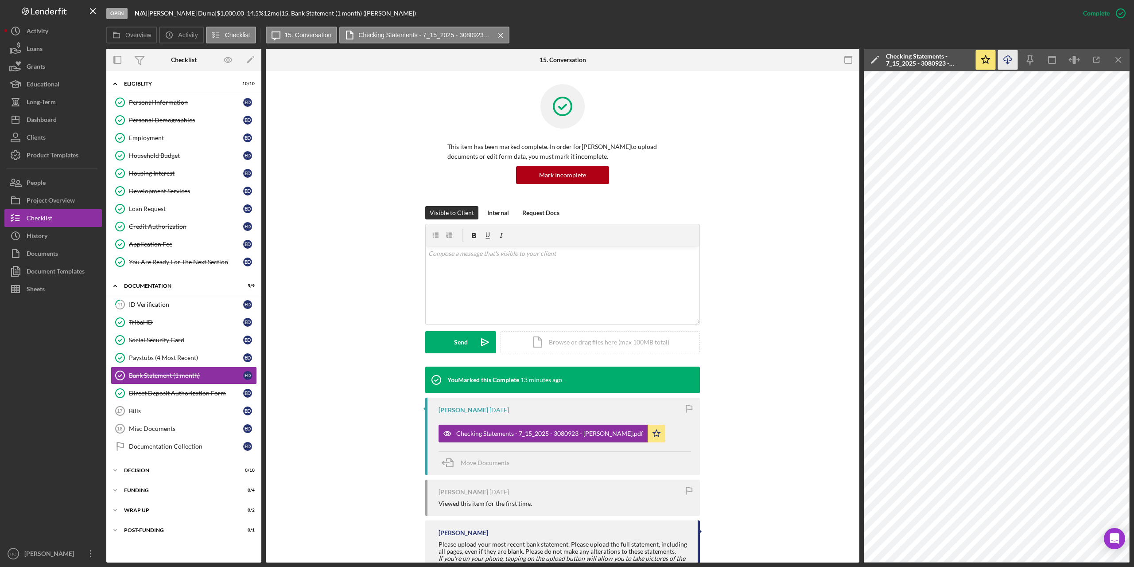
click at [1008, 59] on line "button" at bounding box center [1008, 60] width 0 height 5
click at [171, 357] on div "Paystubs (4 Most Recent)" at bounding box center [186, 357] width 114 height 7
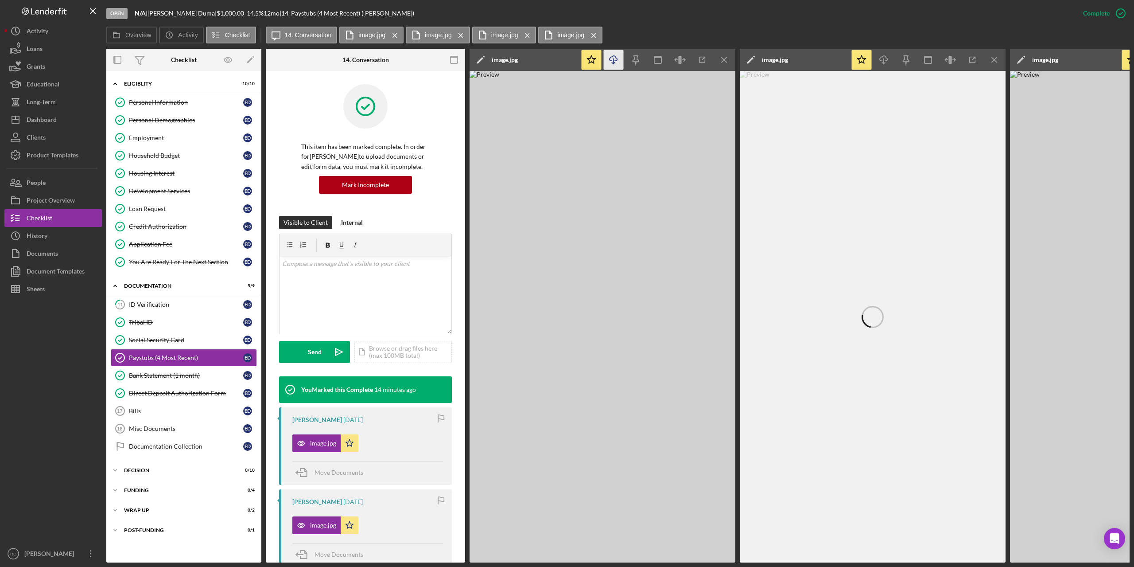
click at [613, 60] on icon "Icon/Download" at bounding box center [614, 60] width 20 height 20
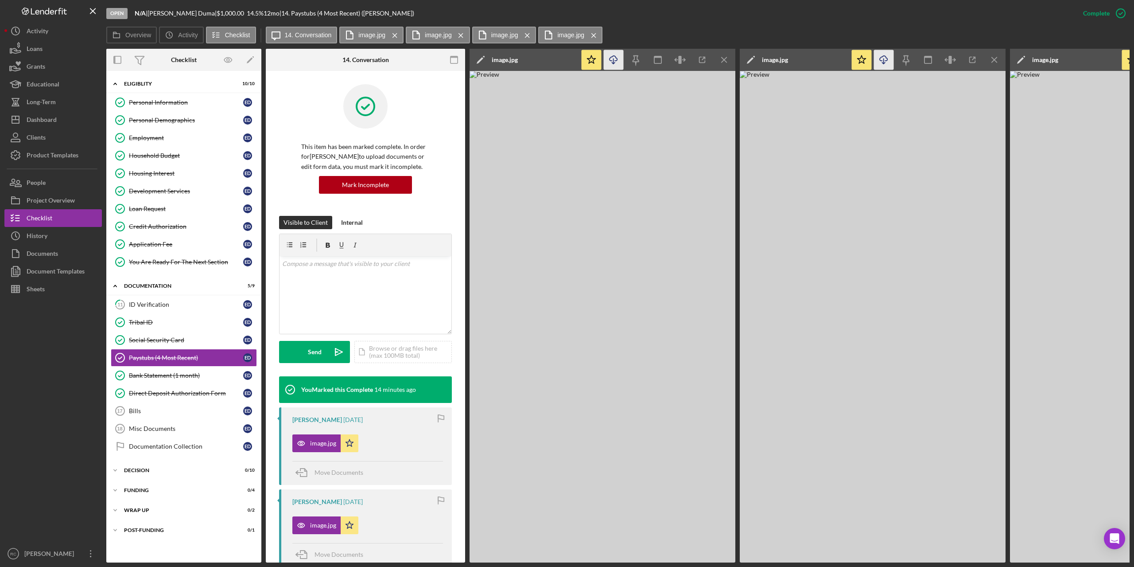
click at [883, 59] on icon "Icon/Download" at bounding box center [884, 60] width 20 height 20
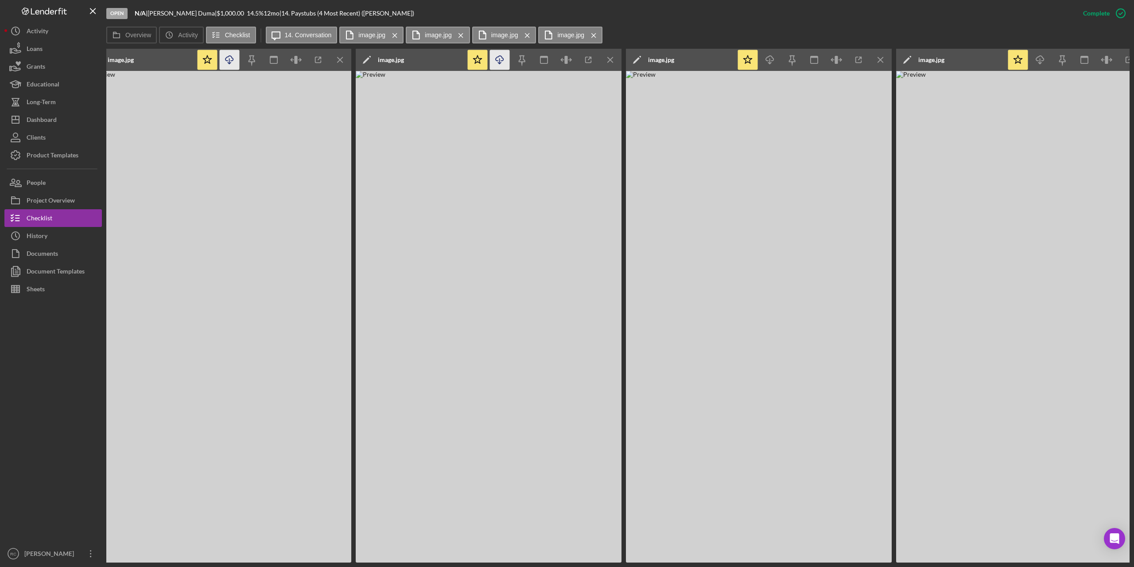
scroll to position [0, 354]
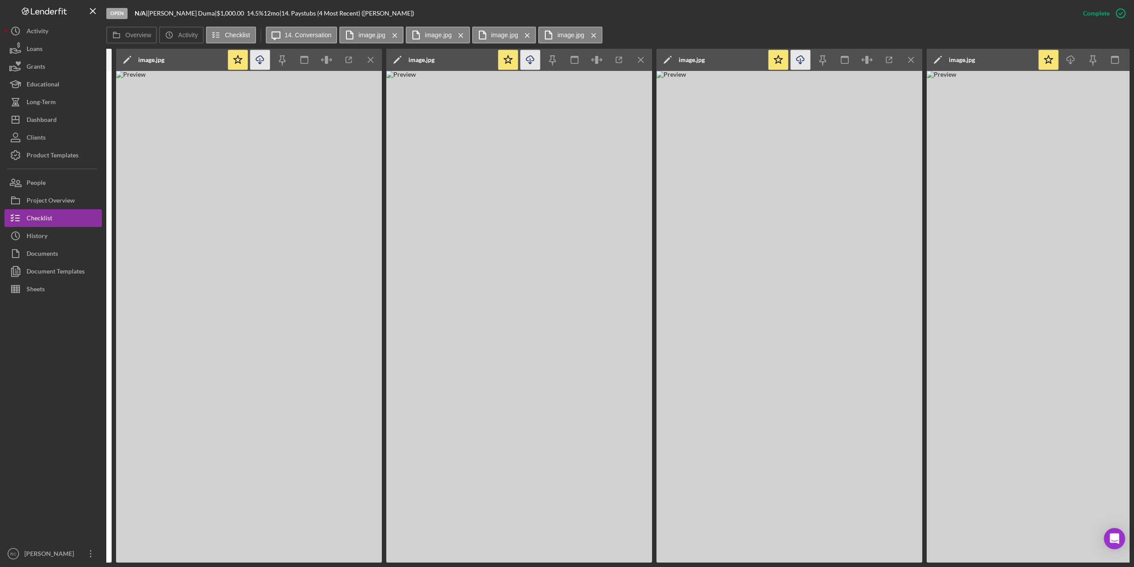
click at [799, 56] on icon "Icon/Download" at bounding box center [801, 60] width 20 height 20
click at [1068, 58] on icon "Icon/Download" at bounding box center [1071, 60] width 20 height 20
click at [21, 253] on icon "button" at bounding box center [15, 253] width 22 height 22
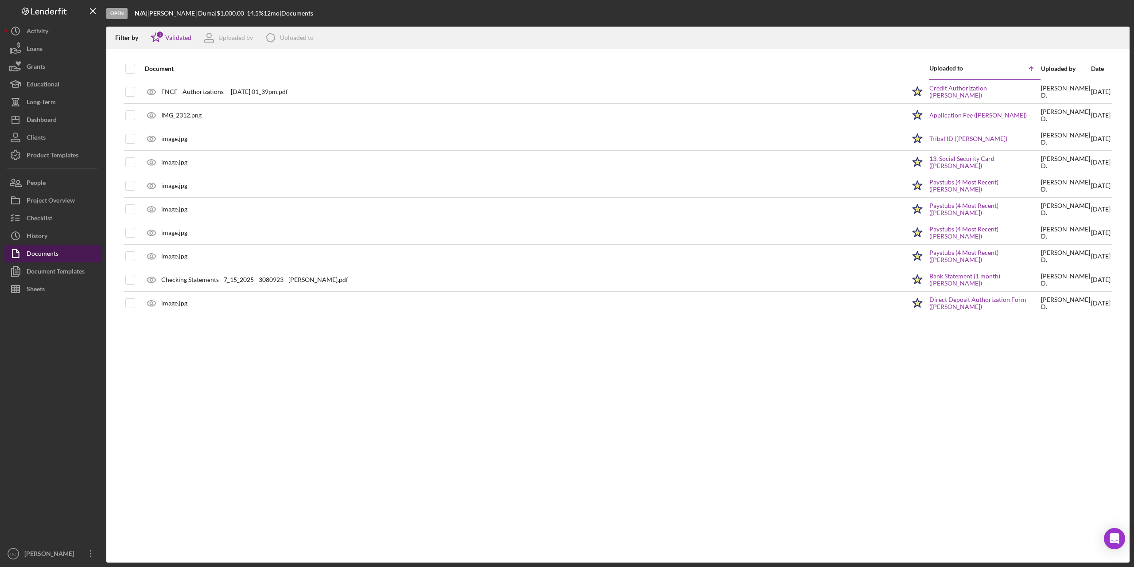
click at [53, 251] on div "Documents" at bounding box center [43, 255] width 32 height 20
click at [45, 216] on div "Checklist" at bounding box center [40, 219] width 26 height 20
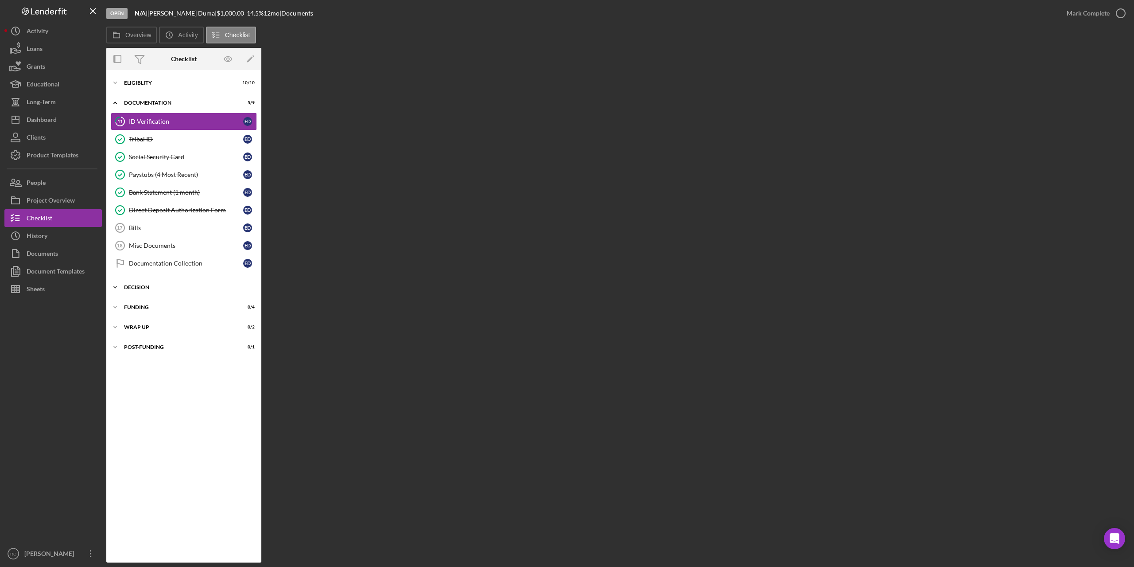
click at [142, 283] on div "Icon/Expander Decision 0 / 10" at bounding box center [183, 287] width 155 height 18
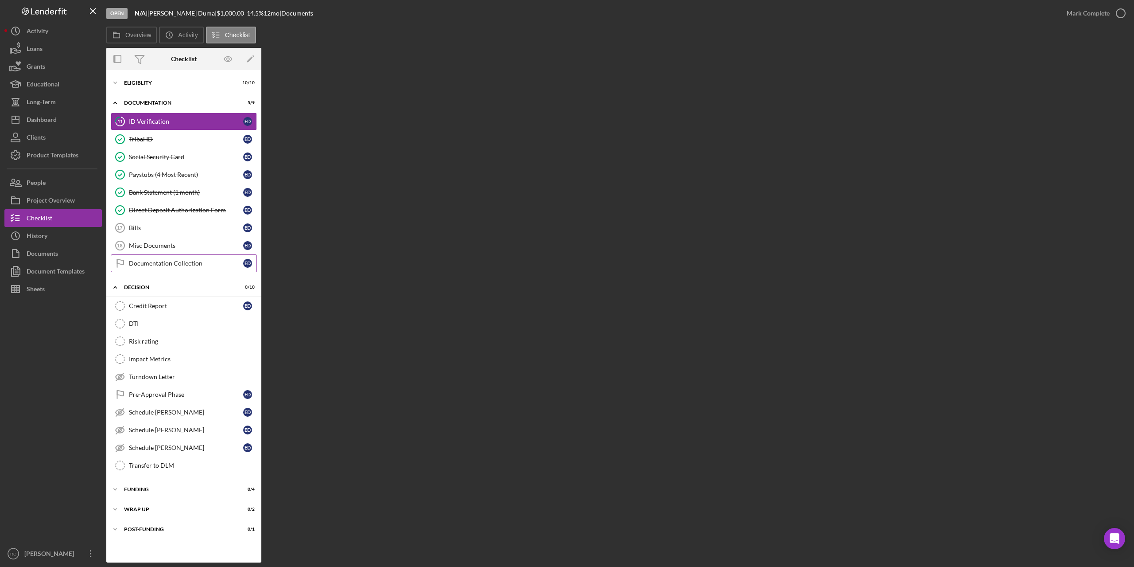
click at [149, 260] on div "Documentation Collection" at bounding box center [186, 263] width 114 height 7
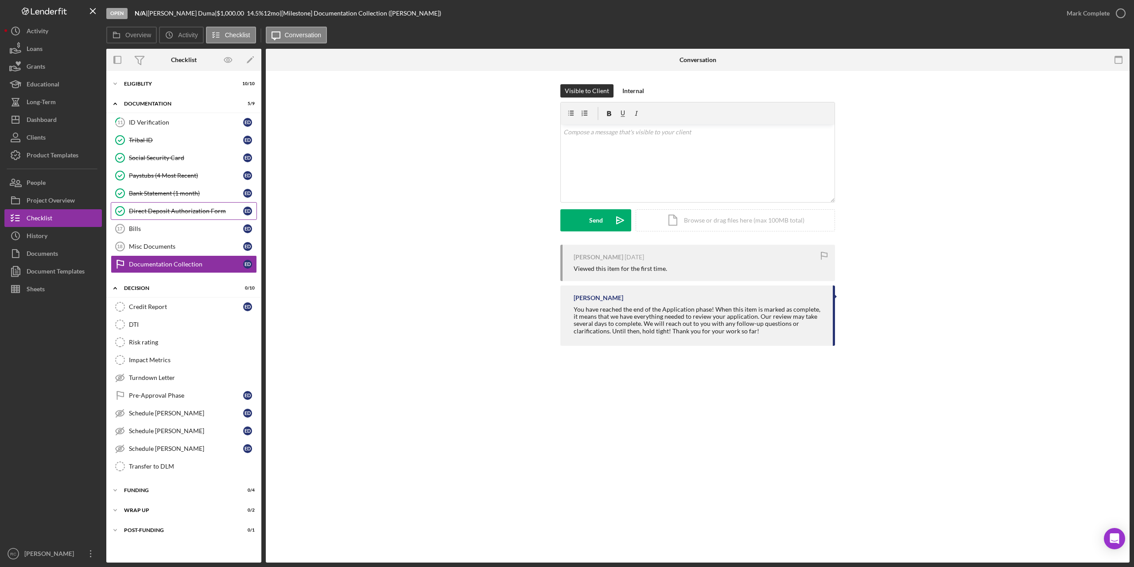
click at [163, 210] on div "Direct Deposit Authorization Form" at bounding box center [186, 210] width 114 height 7
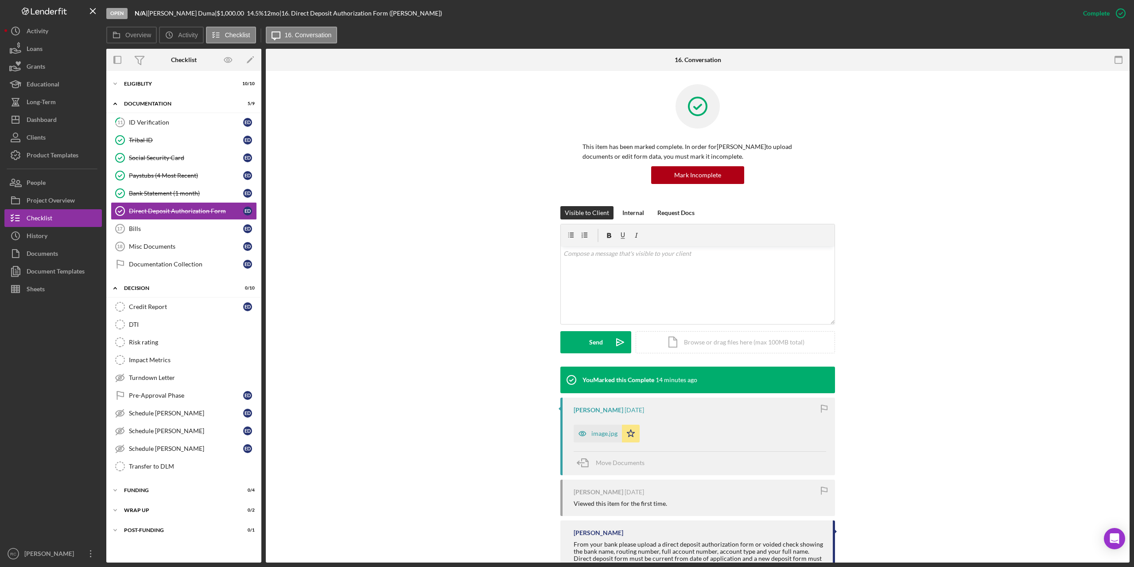
click at [603, 430] on div "image.jpg" at bounding box center [604, 433] width 26 height 7
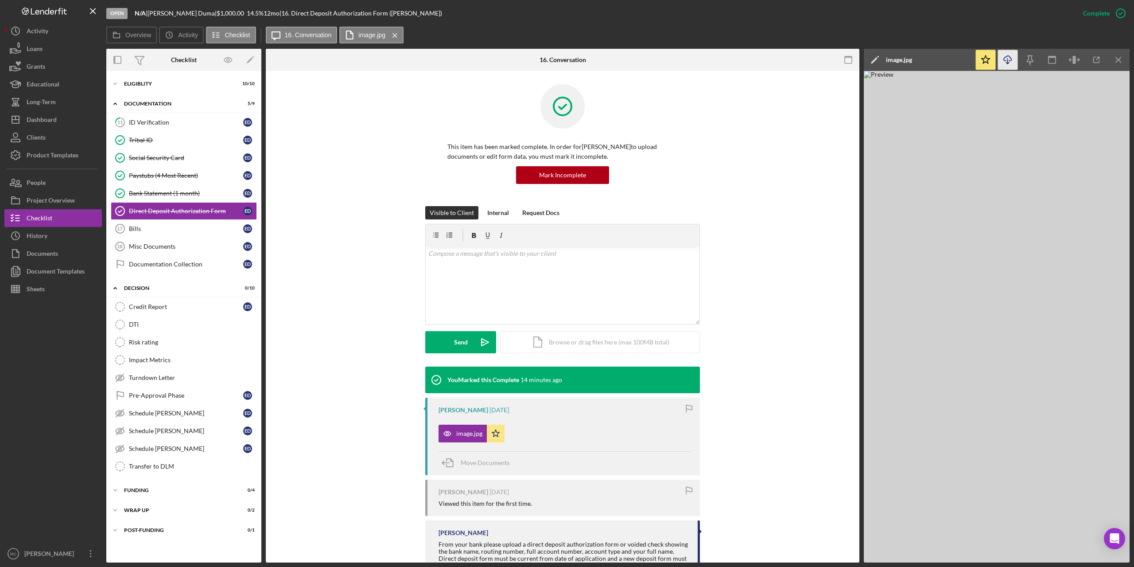
click at [1009, 60] on icon "Icon/Download" at bounding box center [1008, 60] width 20 height 20
click at [913, 212] on img at bounding box center [997, 316] width 266 height 491
click at [132, 304] on div "Credit Report" at bounding box center [186, 306] width 114 height 7
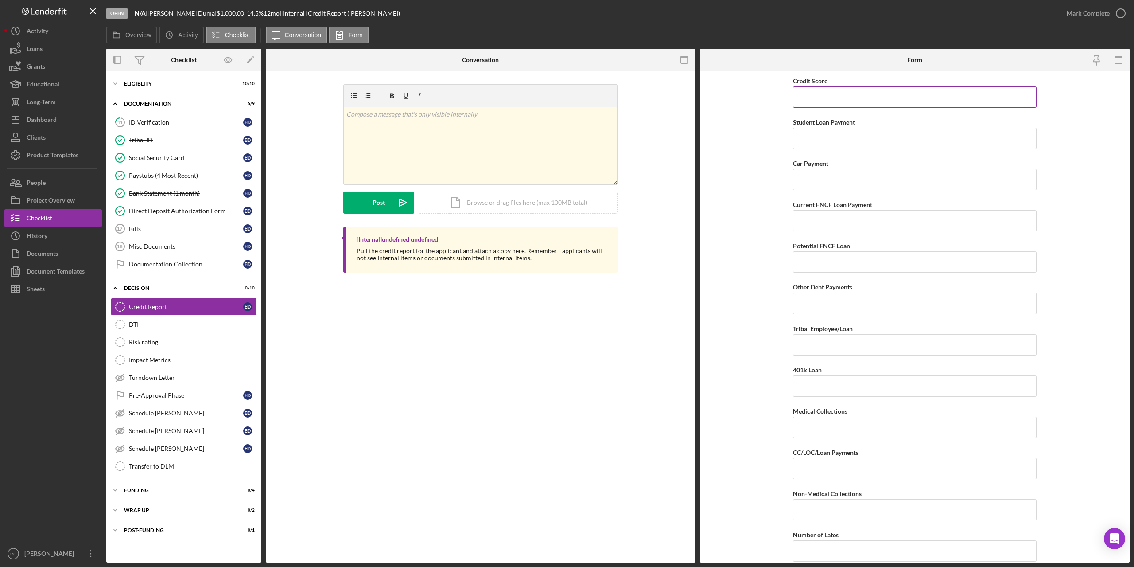
click at [821, 97] on input "Credit Score" at bounding box center [915, 96] width 244 height 21
type input "680"
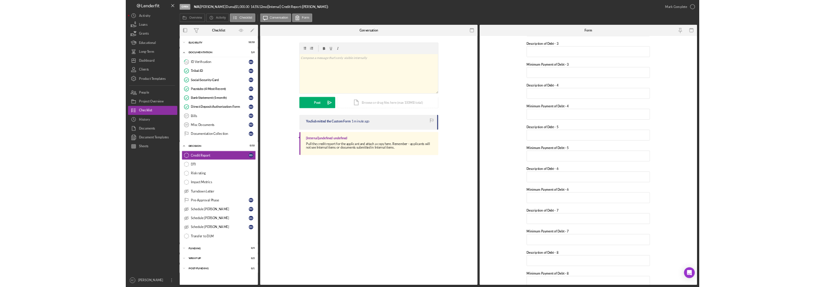
scroll to position [1060, 0]
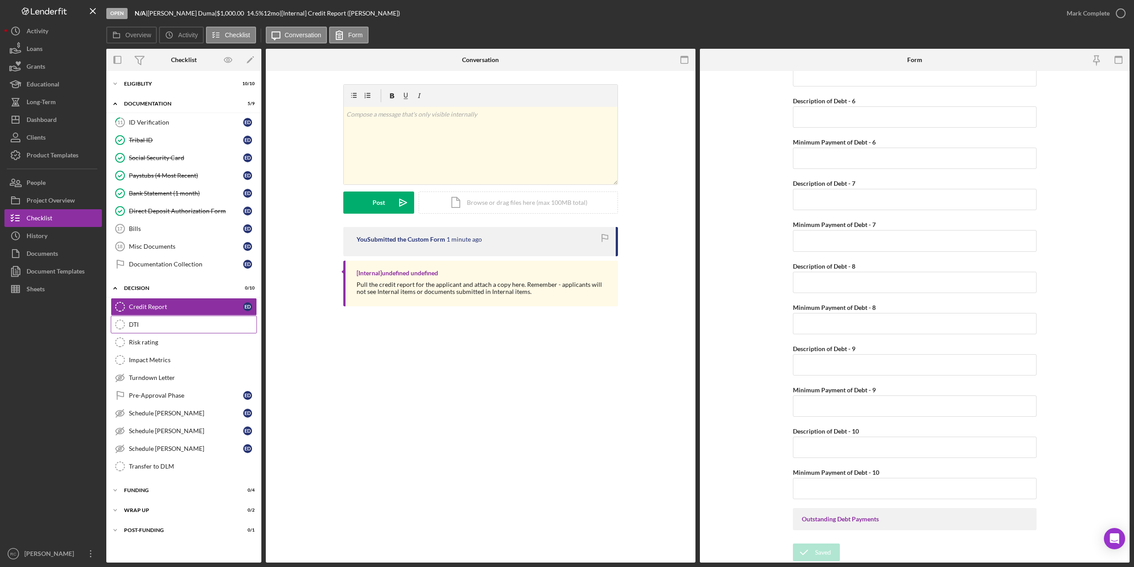
click at [146, 327] on div "DTI" at bounding box center [193, 324] width 128 height 7
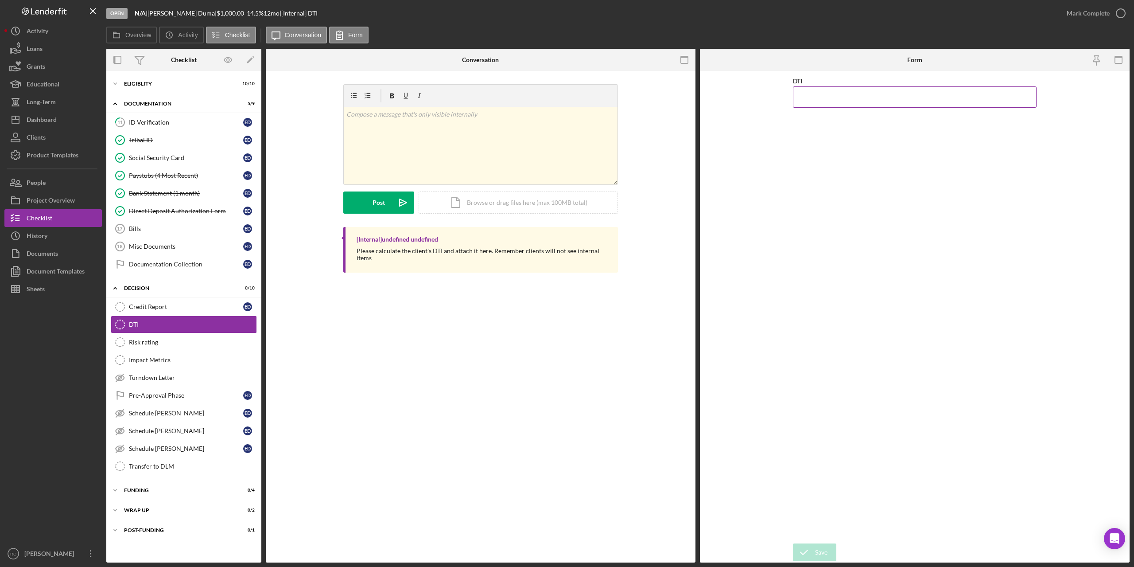
click at [822, 99] on input "DTI" at bounding box center [915, 96] width 244 height 21
type input "37.30000%"
click at [819, 549] on div "Save" at bounding box center [821, 552] width 12 height 18
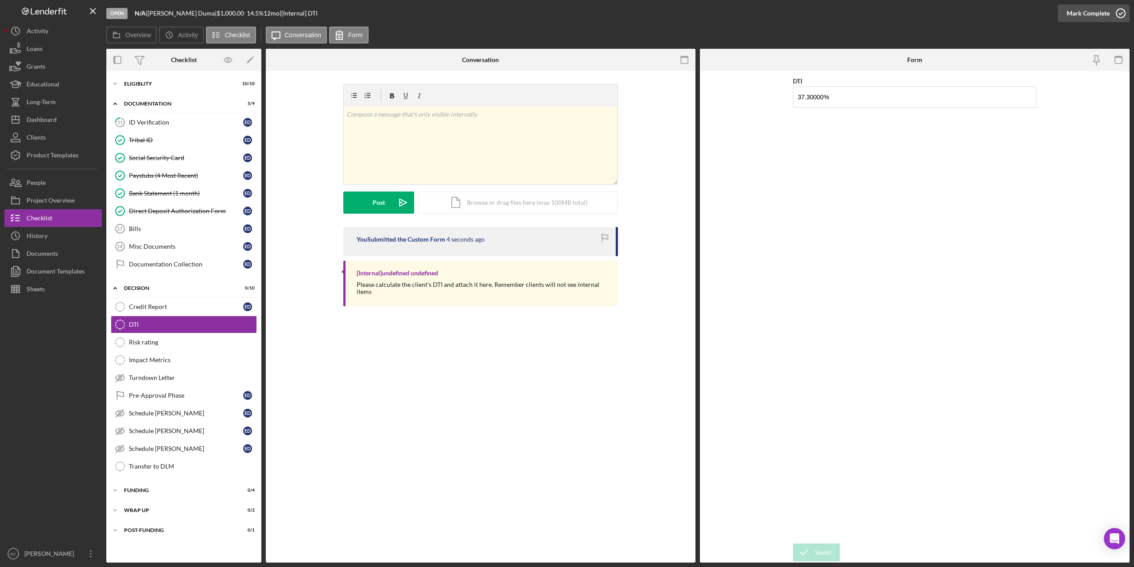
click at [1121, 12] on icon "button" at bounding box center [1121, 13] width 22 height 22
click at [1100, 14] on button "Mark Complete" at bounding box center [1094, 13] width 72 height 18
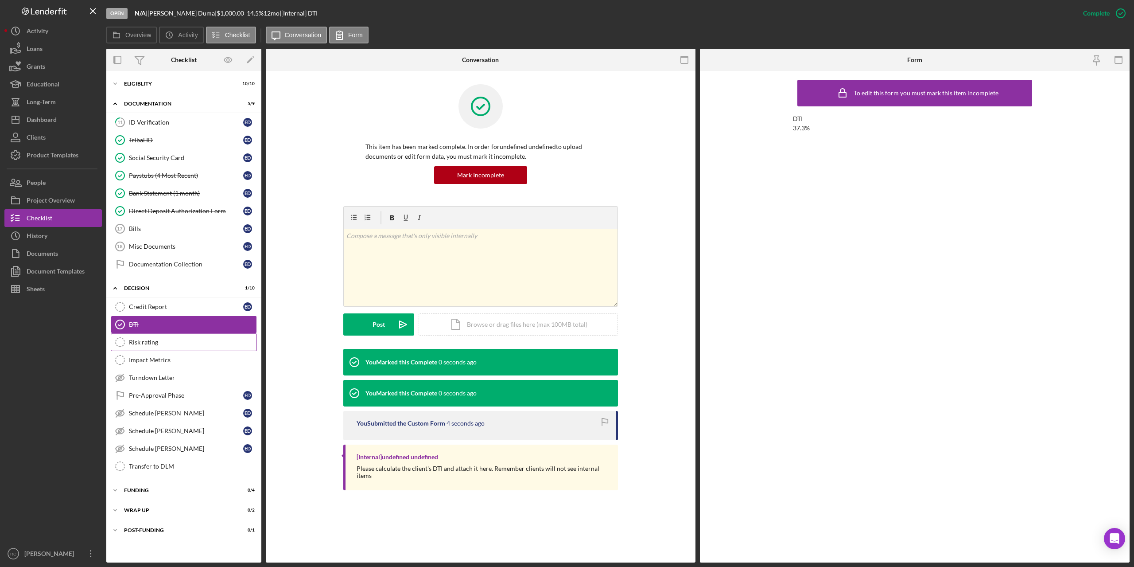
click at [140, 344] on div "Risk rating" at bounding box center [193, 342] width 128 height 7
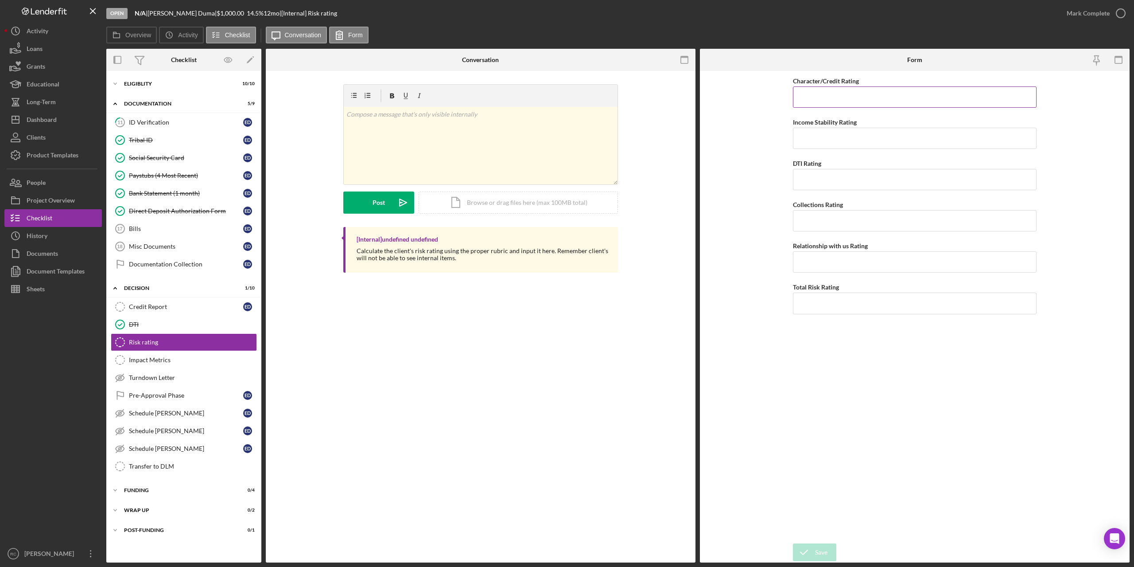
click at [839, 96] on input "Character/Credit Rating" at bounding box center [915, 96] width 244 height 21
type input "2"
type input "1"
type input "2"
type input "3"
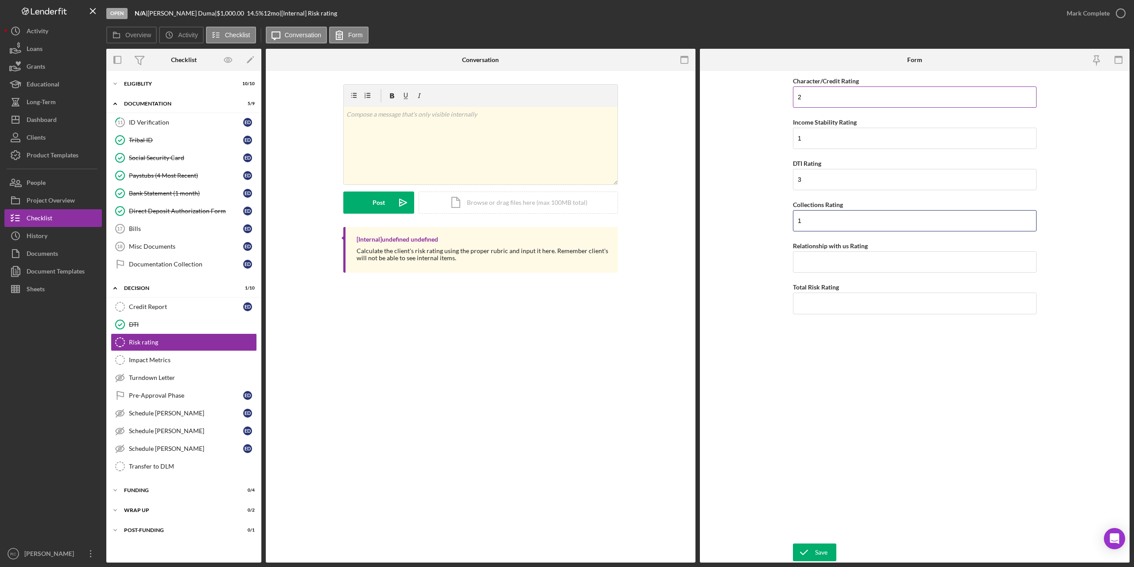
type input "1"
type input "3"
type input "2"
click at [816, 551] on div "Save" at bounding box center [821, 552] width 12 height 18
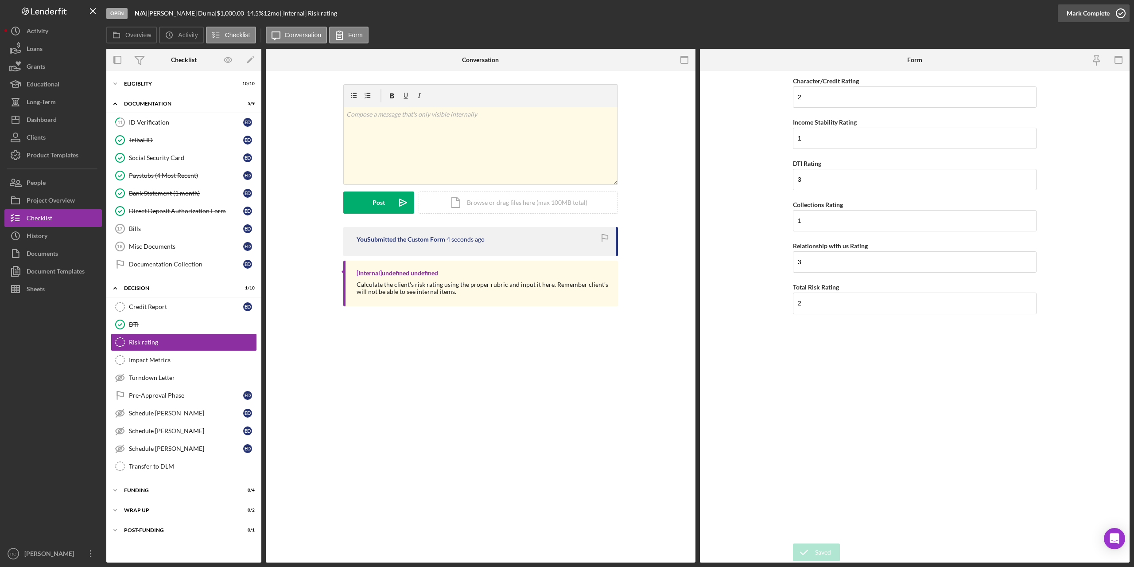
click at [1119, 16] on icon "button" at bounding box center [1121, 13] width 22 height 22
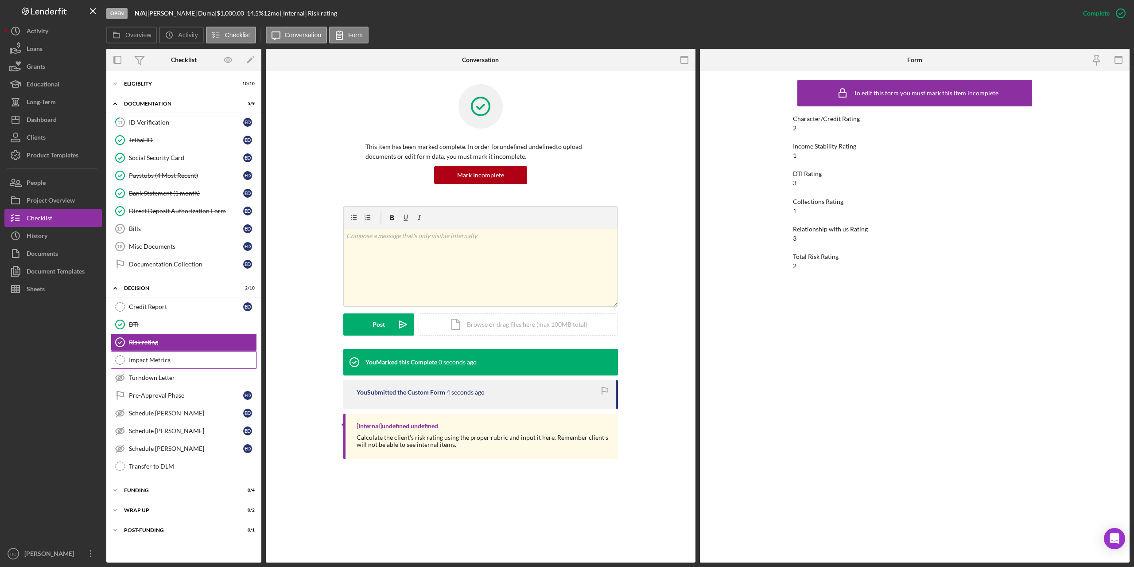
click at [167, 364] on link "Impact Metrics Impact Metrics" at bounding box center [184, 360] width 146 height 18
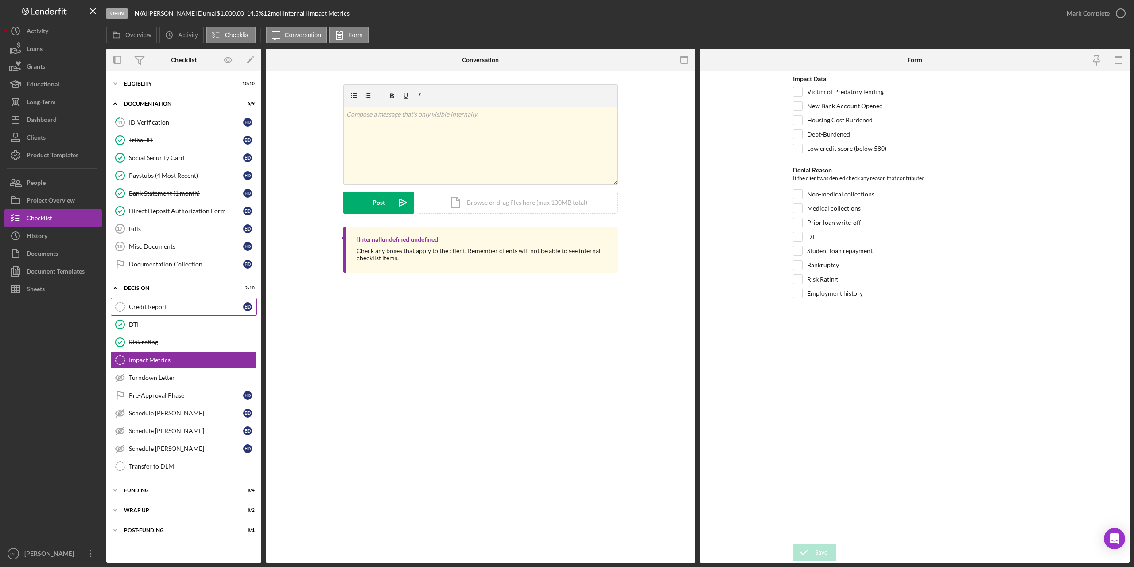
click at [162, 308] on div "Credit Report" at bounding box center [186, 306] width 114 height 7
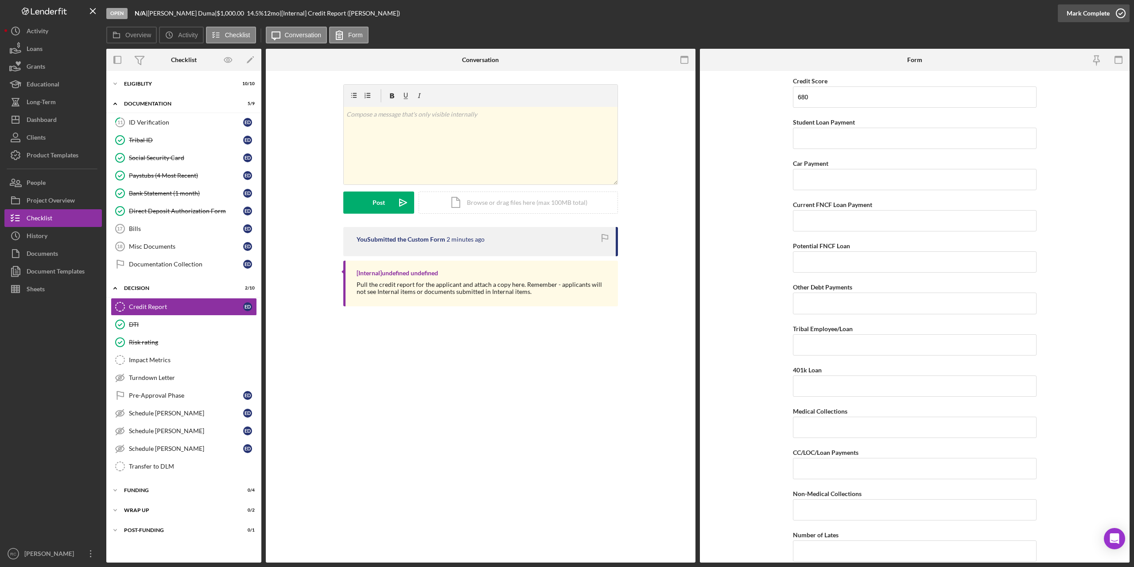
click at [1121, 14] on icon "button" at bounding box center [1121, 13] width 22 height 22
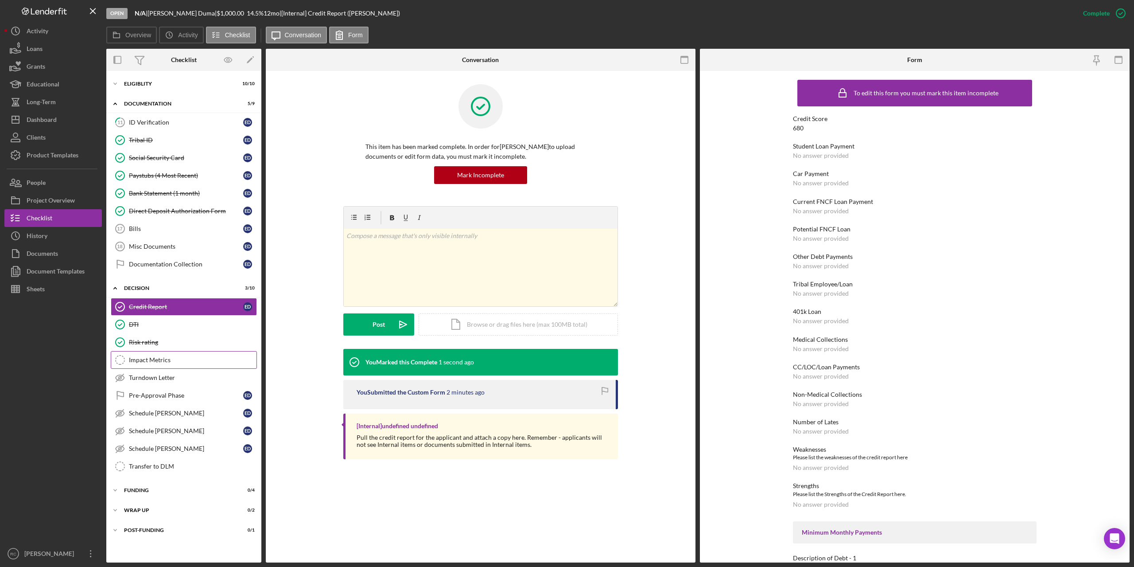
click at [165, 362] on div "Impact Metrics" at bounding box center [193, 359] width 128 height 7
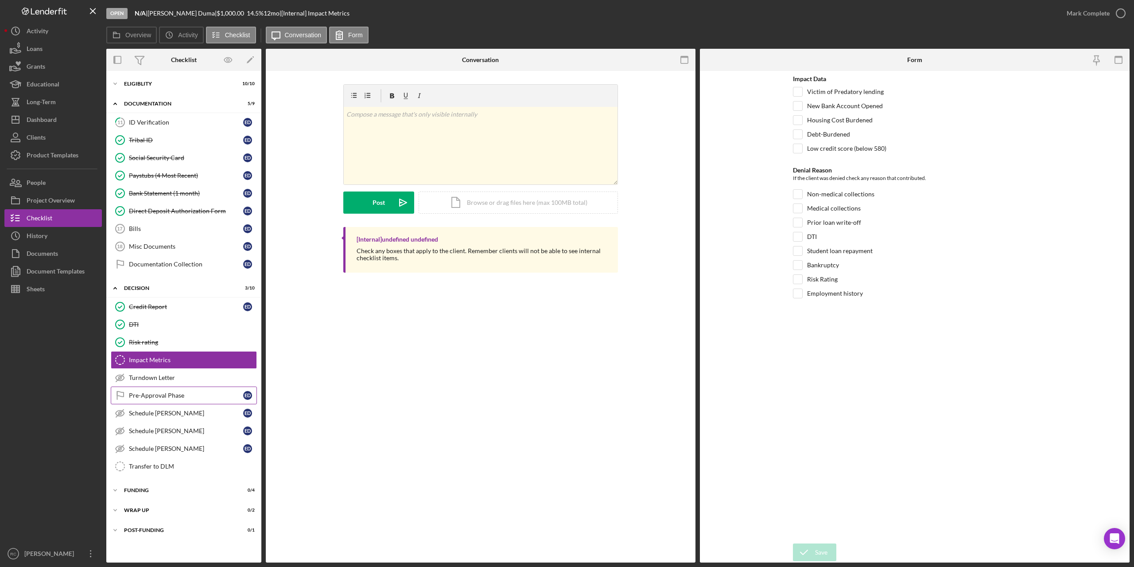
click at [160, 393] on div "Pre-Approval Phase" at bounding box center [186, 395] width 114 height 7
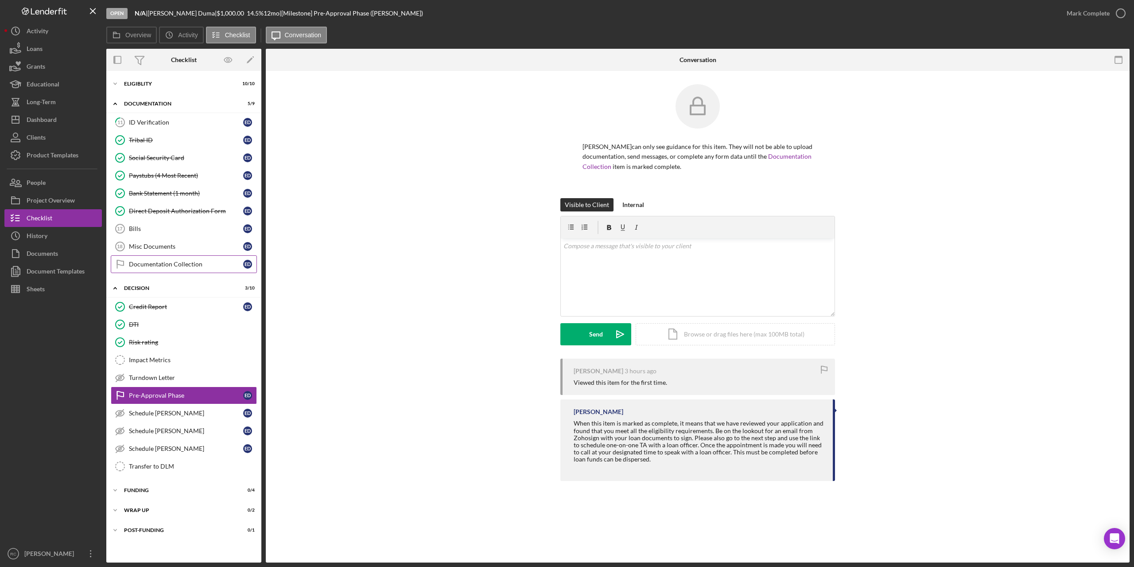
click at [175, 268] on div "Documentation Collection" at bounding box center [186, 264] width 114 height 7
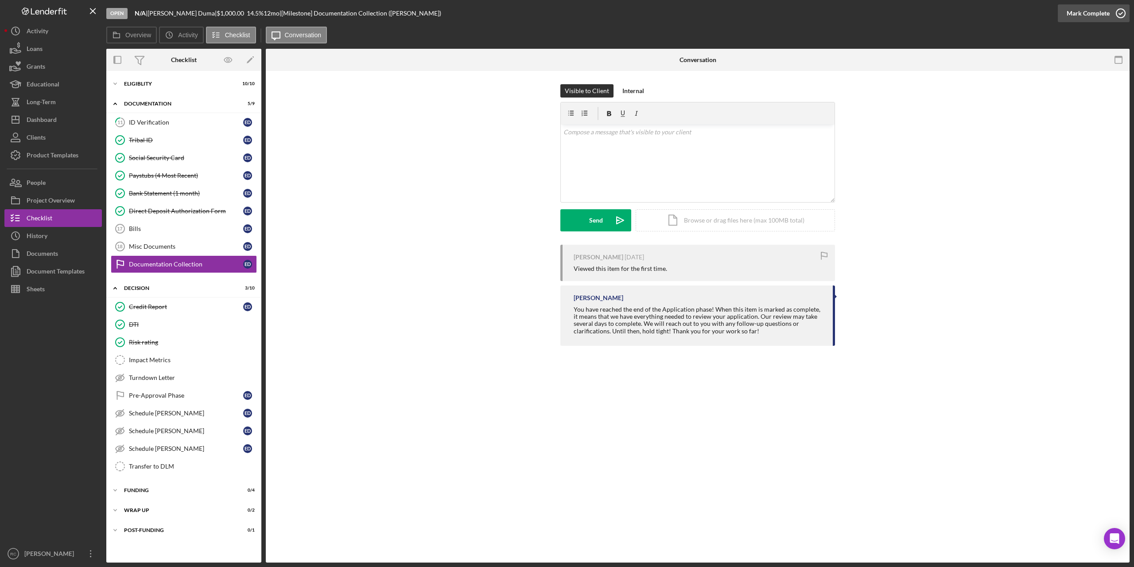
click at [1121, 11] on icon "button" at bounding box center [1121, 13] width 22 height 22
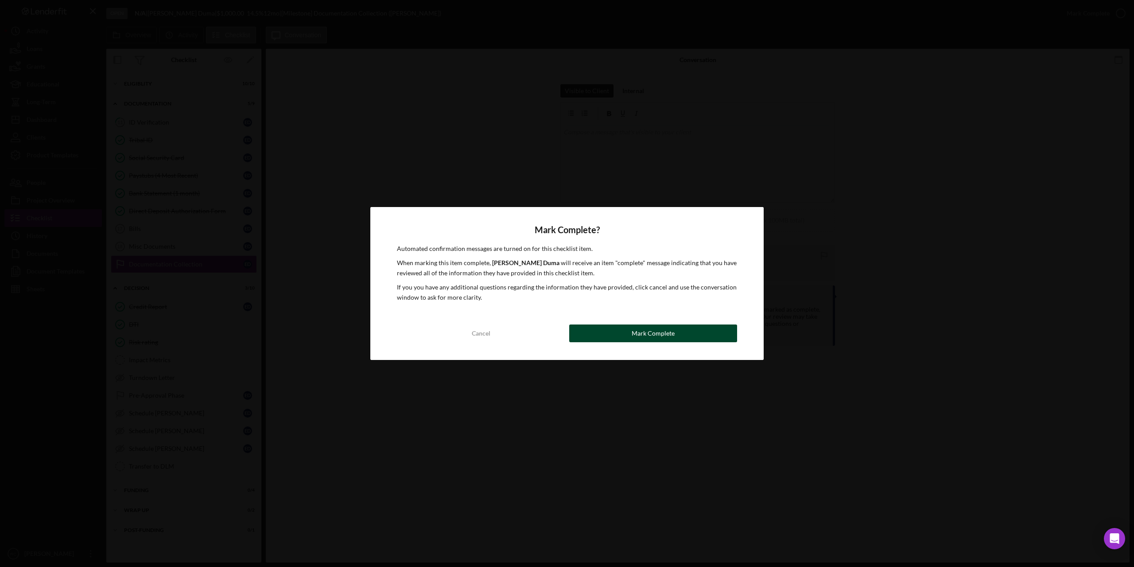
click at [644, 328] on div "Mark Complete" at bounding box center [653, 333] width 43 height 18
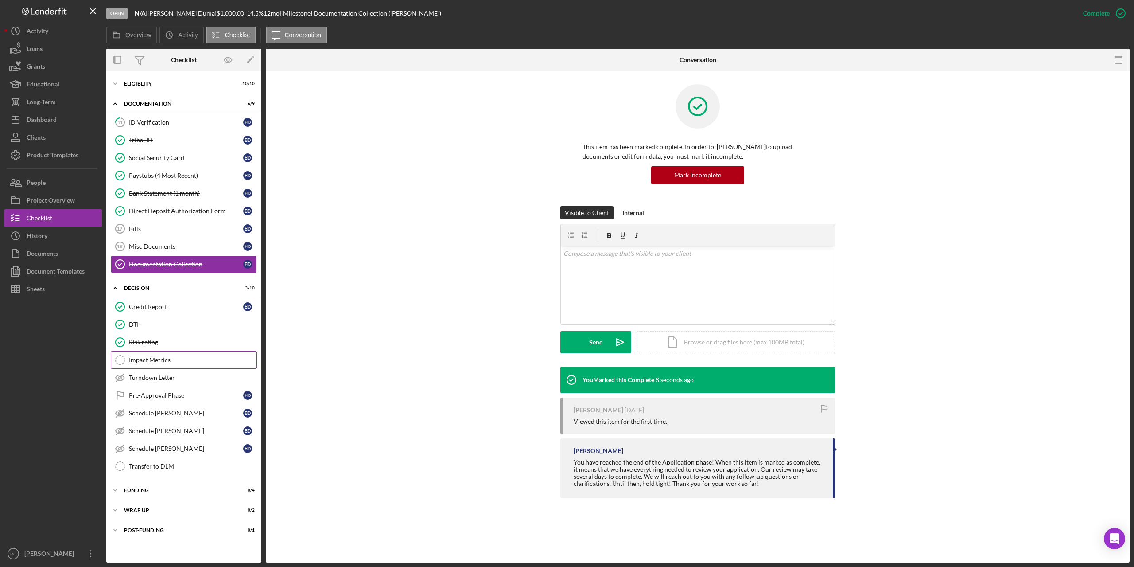
click at [151, 362] on div "Impact Metrics" at bounding box center [193, 359] width 128 height 7
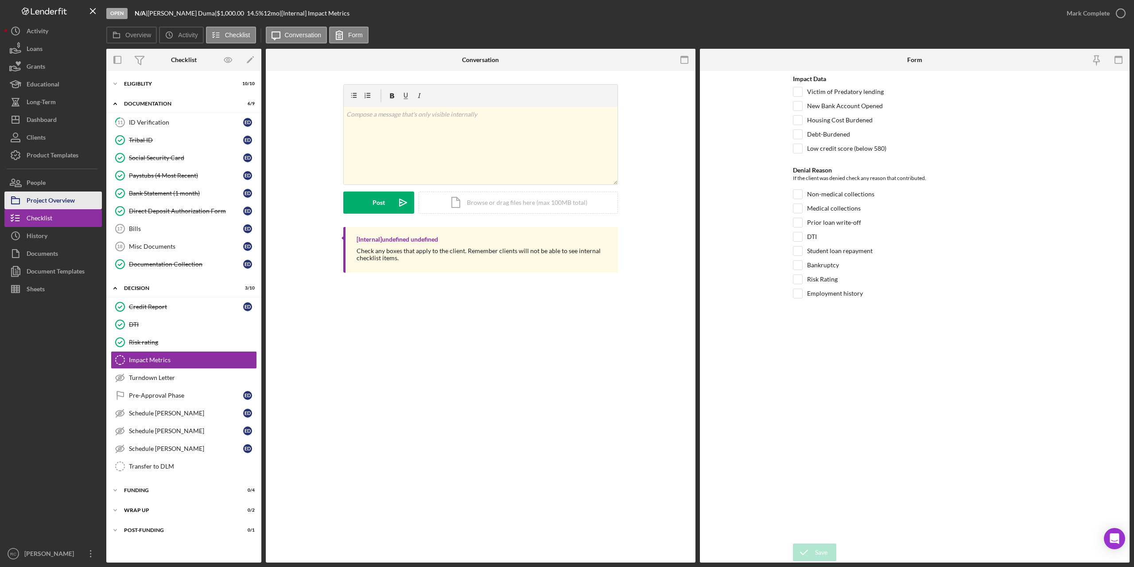
click at [42, 199] on div "Project Overview" at bounding box center [51, 201] width 48 height 20
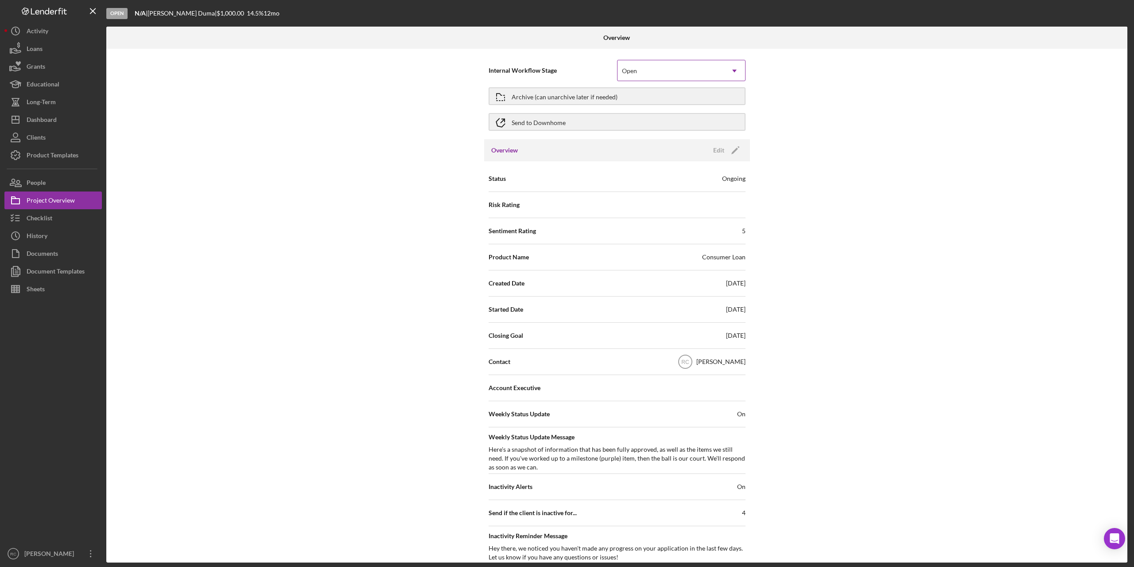
click at [662, 67] on div "Open" at bounding box center [671, 71] width 106 height 20
click at [528, 123] on div "Send to Downhome" at bounding box center [539, 122] width 54 height 16
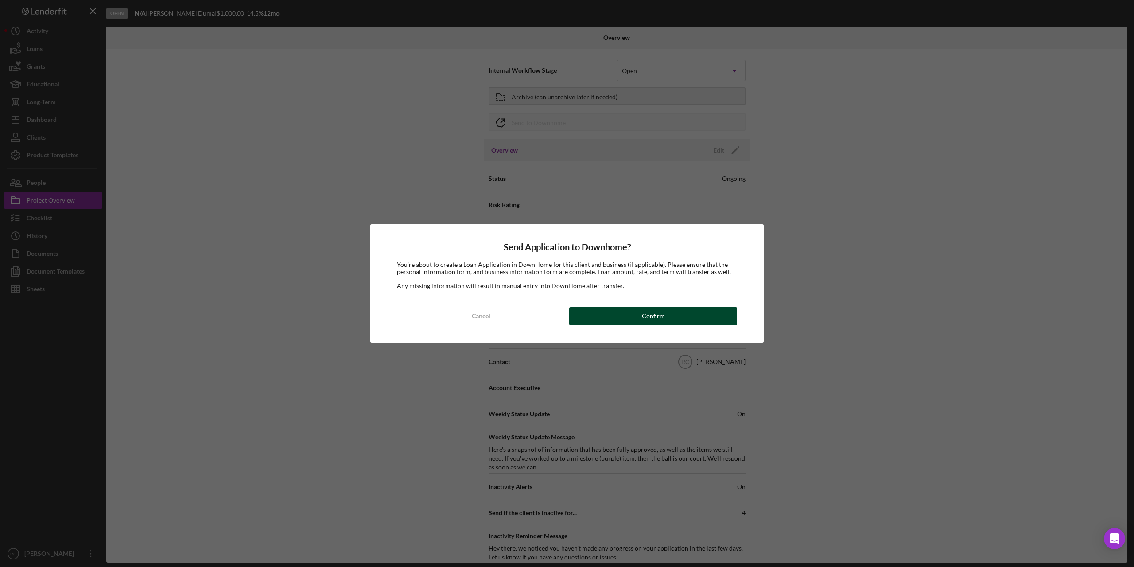
click at [663, 315] on div "Confirm" at bounding box center [653, 316] width 23 height 18
